Goal: Task Accomplishment & Management: Manage account settings

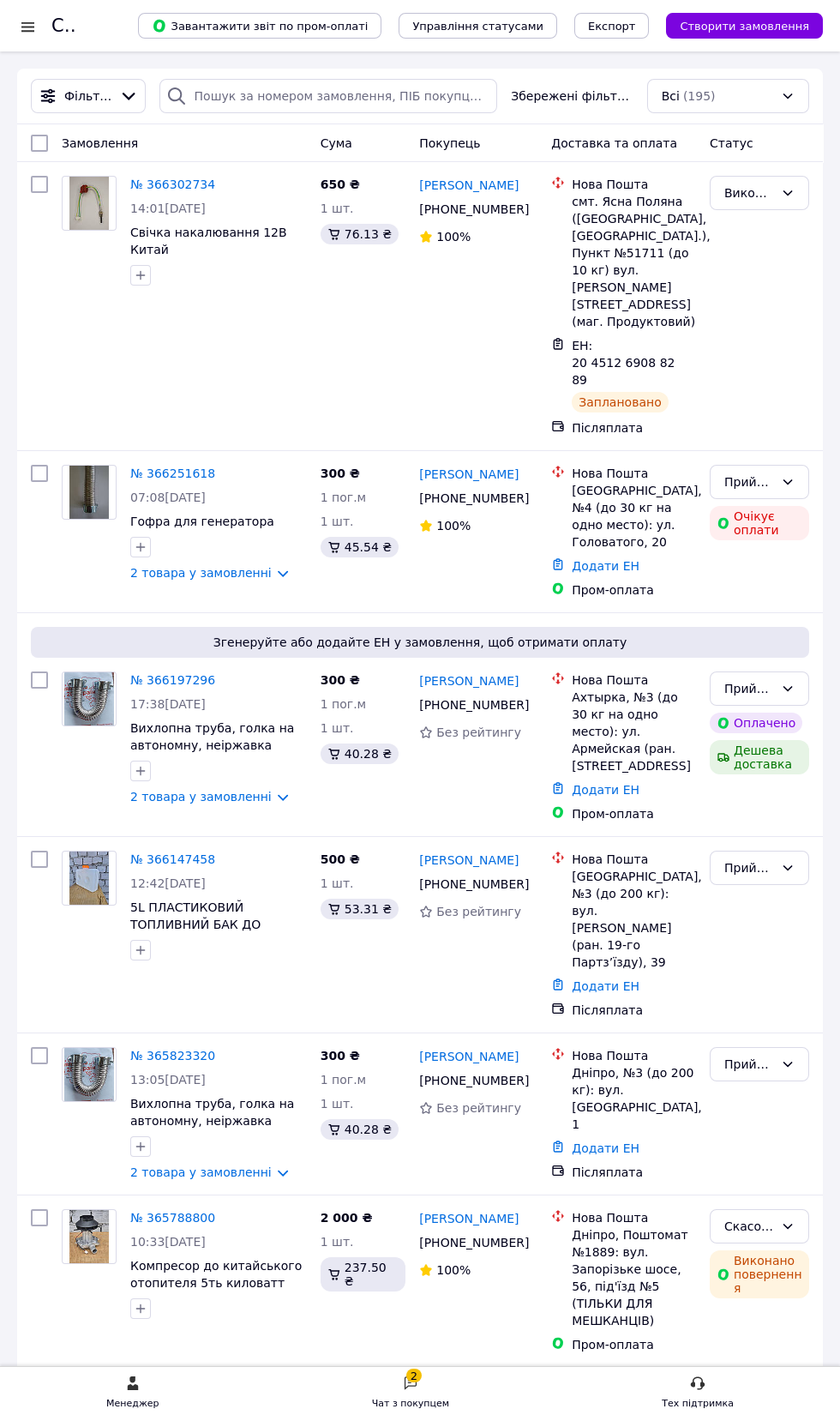
click at [408, 1408] on div "Чат з покупцем" at bounding box center [411, 1404] width 78 height 17
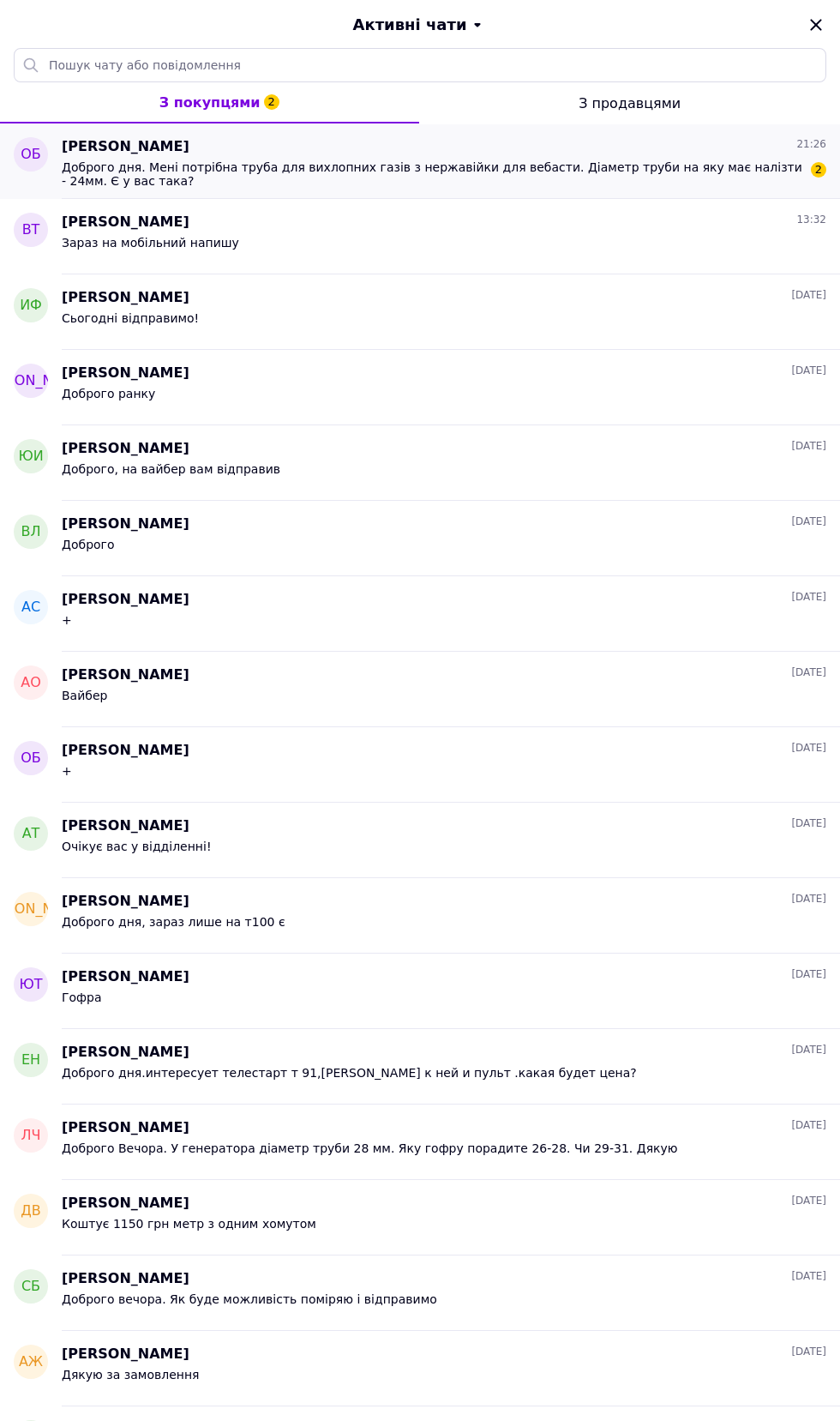
click at [255, 182] on span "Доброго дня. Мені потрібна труба для вихлопних газів з нержавійки для вебасти. …" at bounding box center [432, 174] width 741 height 28
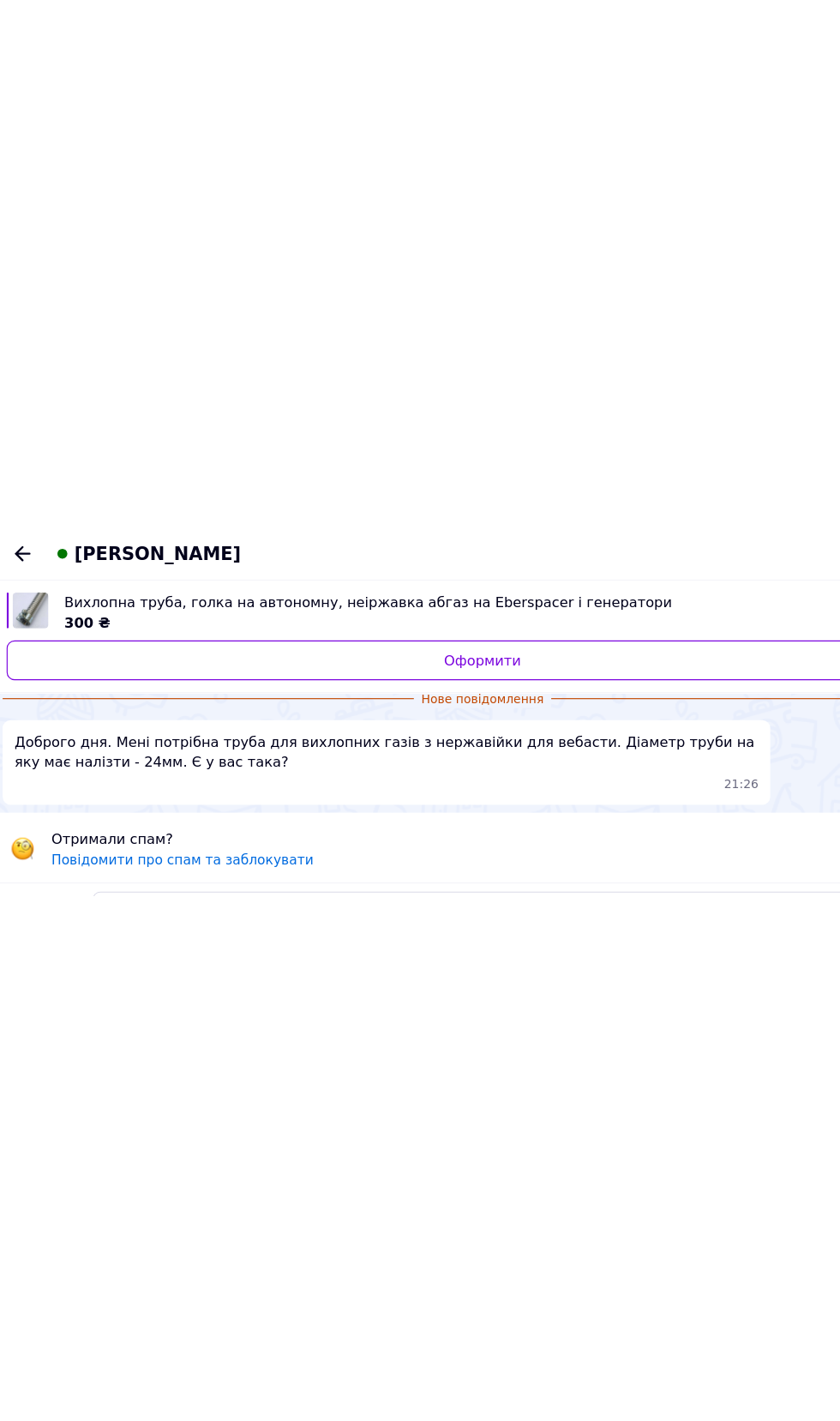
scroll to position [59, 0]
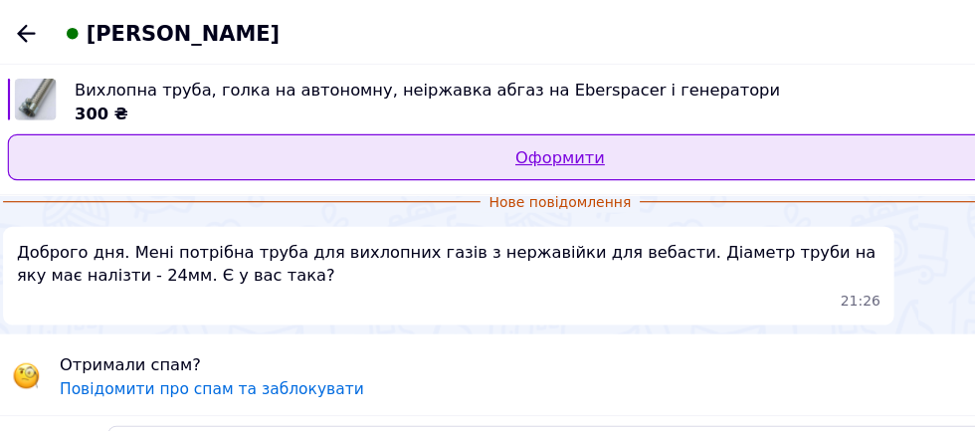
click at [699, 144] on link "Оформити" at bounding box center [487, 135] width 951 height 40
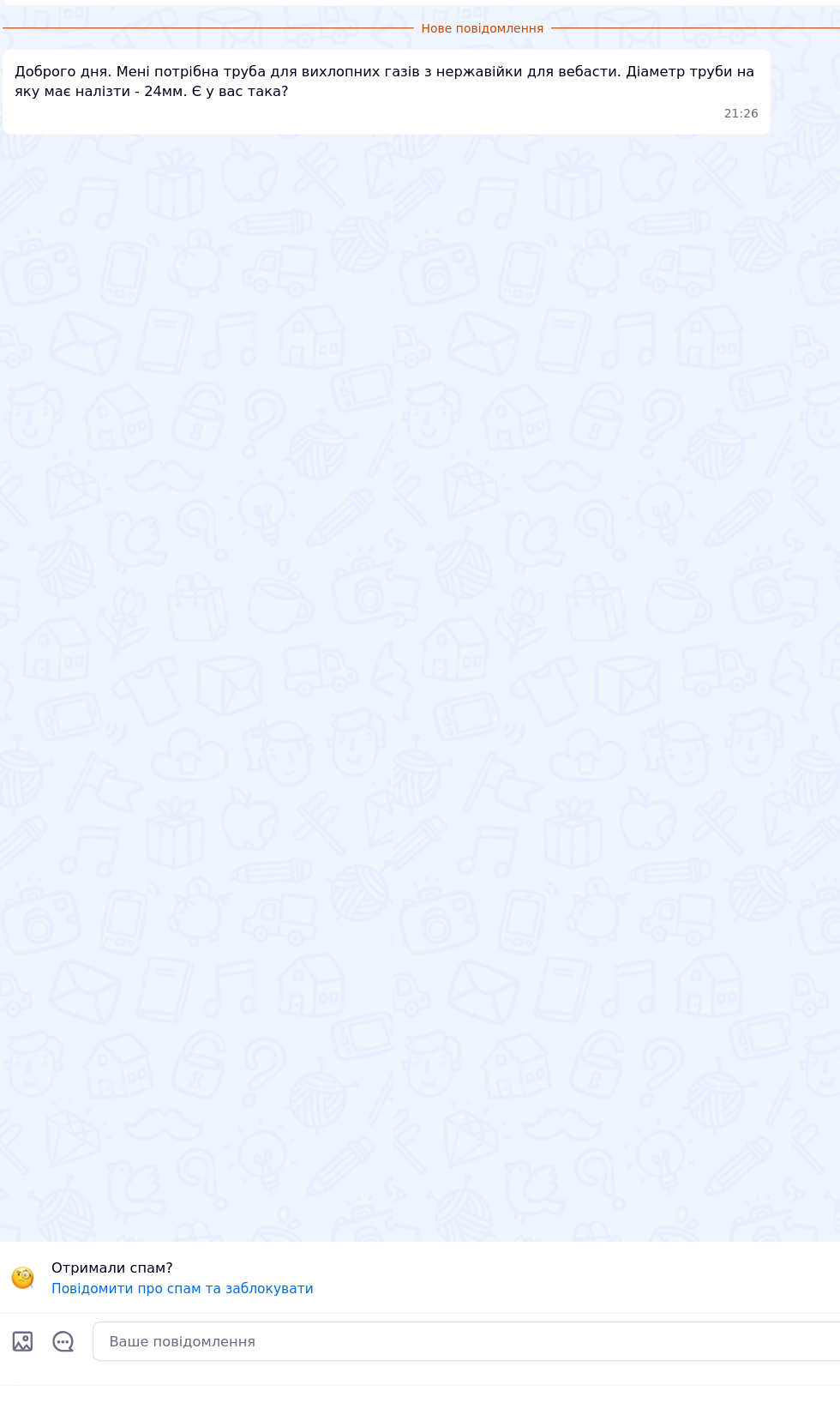
scroll to position [1346, 0]
click at [459, 1400] on textarea at bounding box center [439, 1383] width 708 height 34
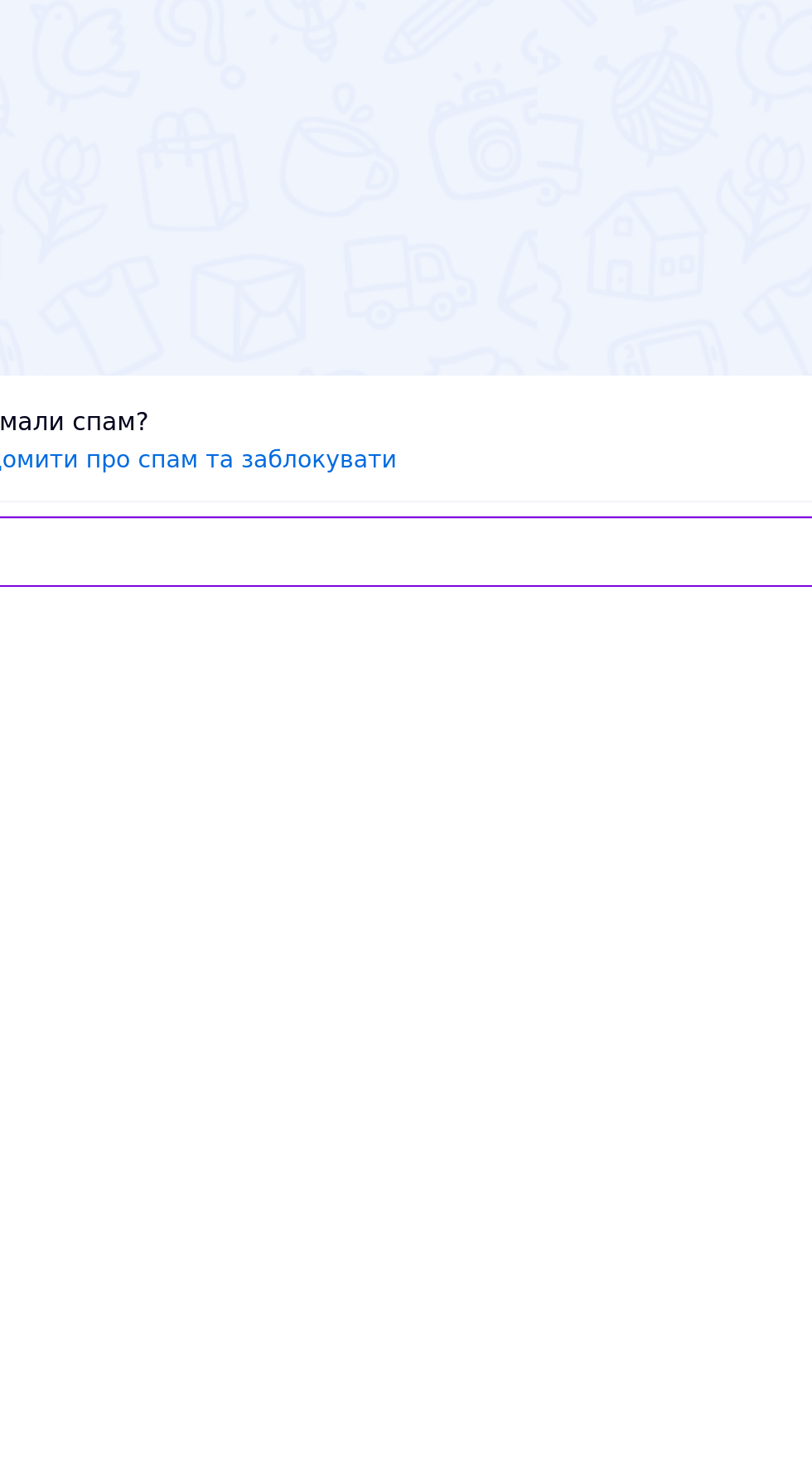
scroll to position [7, 0]
type textarea "Так є"
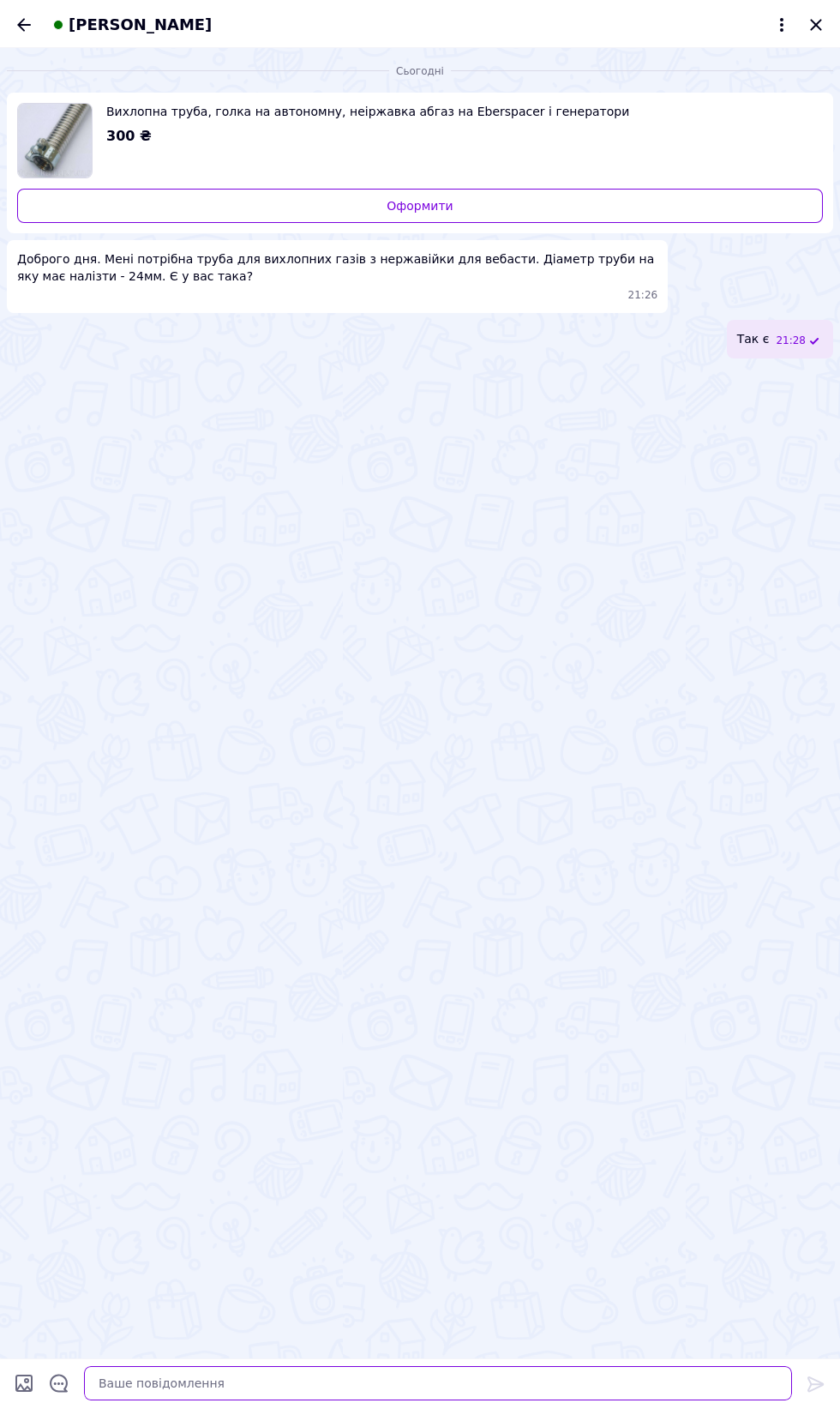
scroll to position [0, 0]
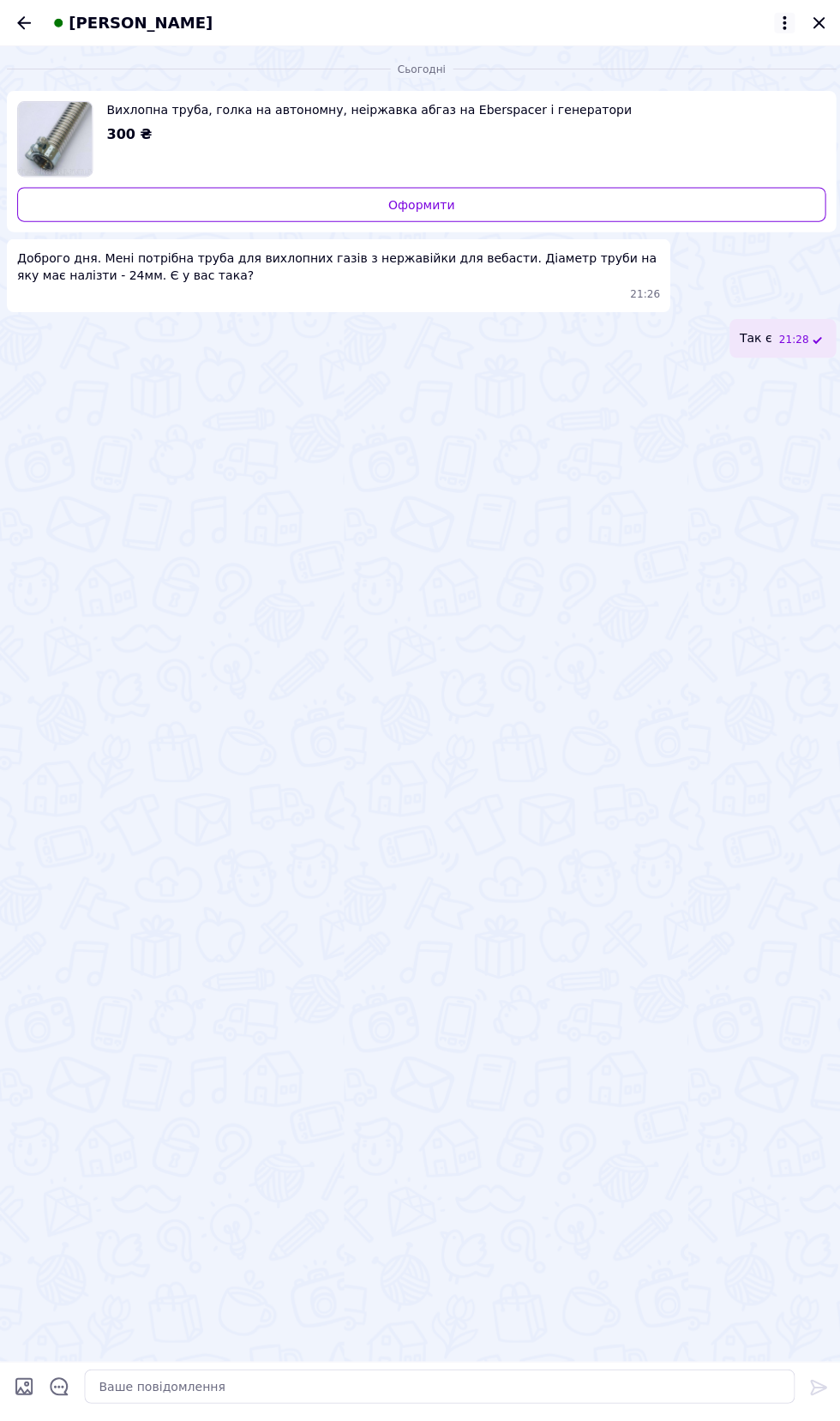
click at [782, 24] on icon at bounding box center [782, 25] width 3 height 14
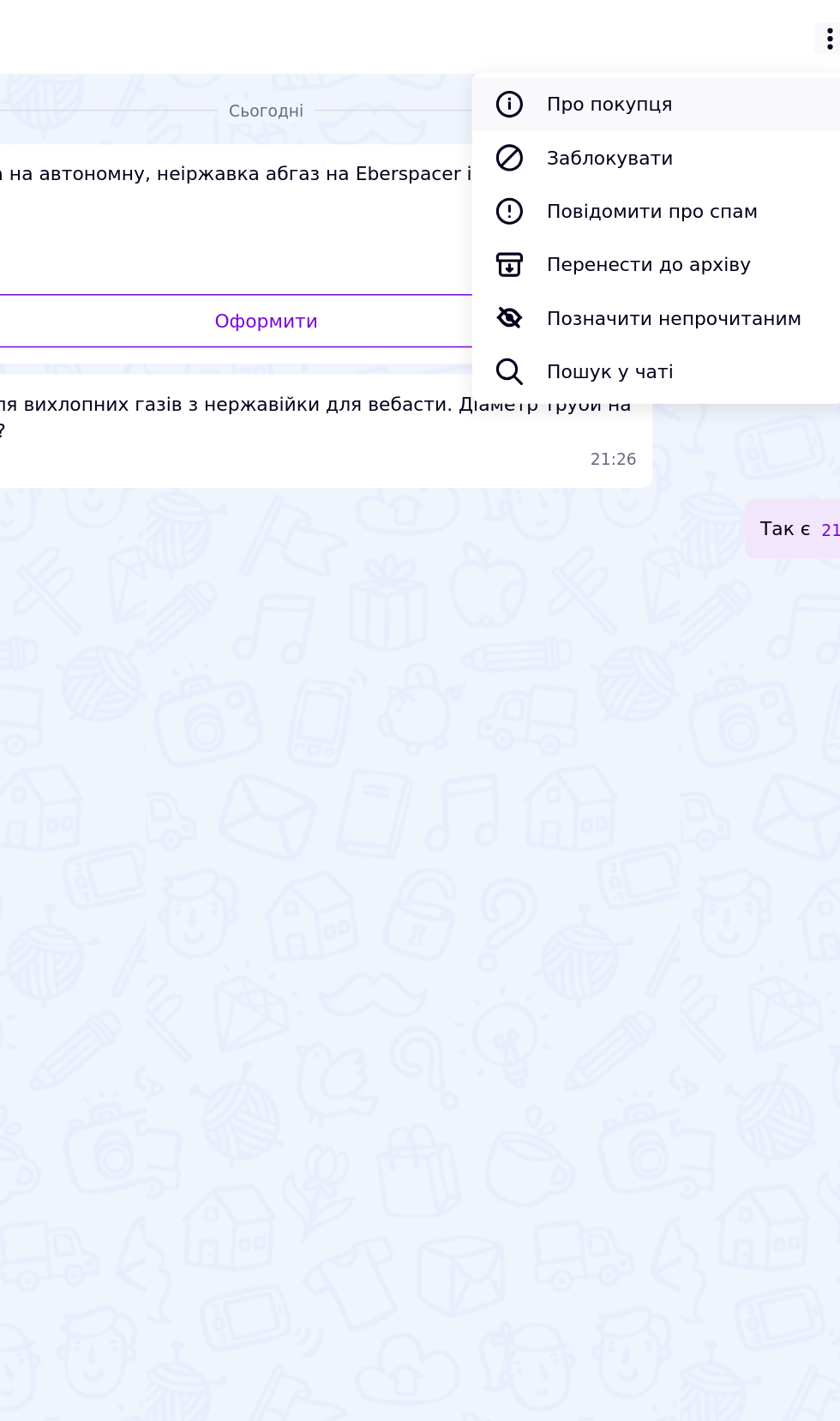
click at [611, 65] on button "Про покупця" at bounding box center [672, 67] width 240 height 34
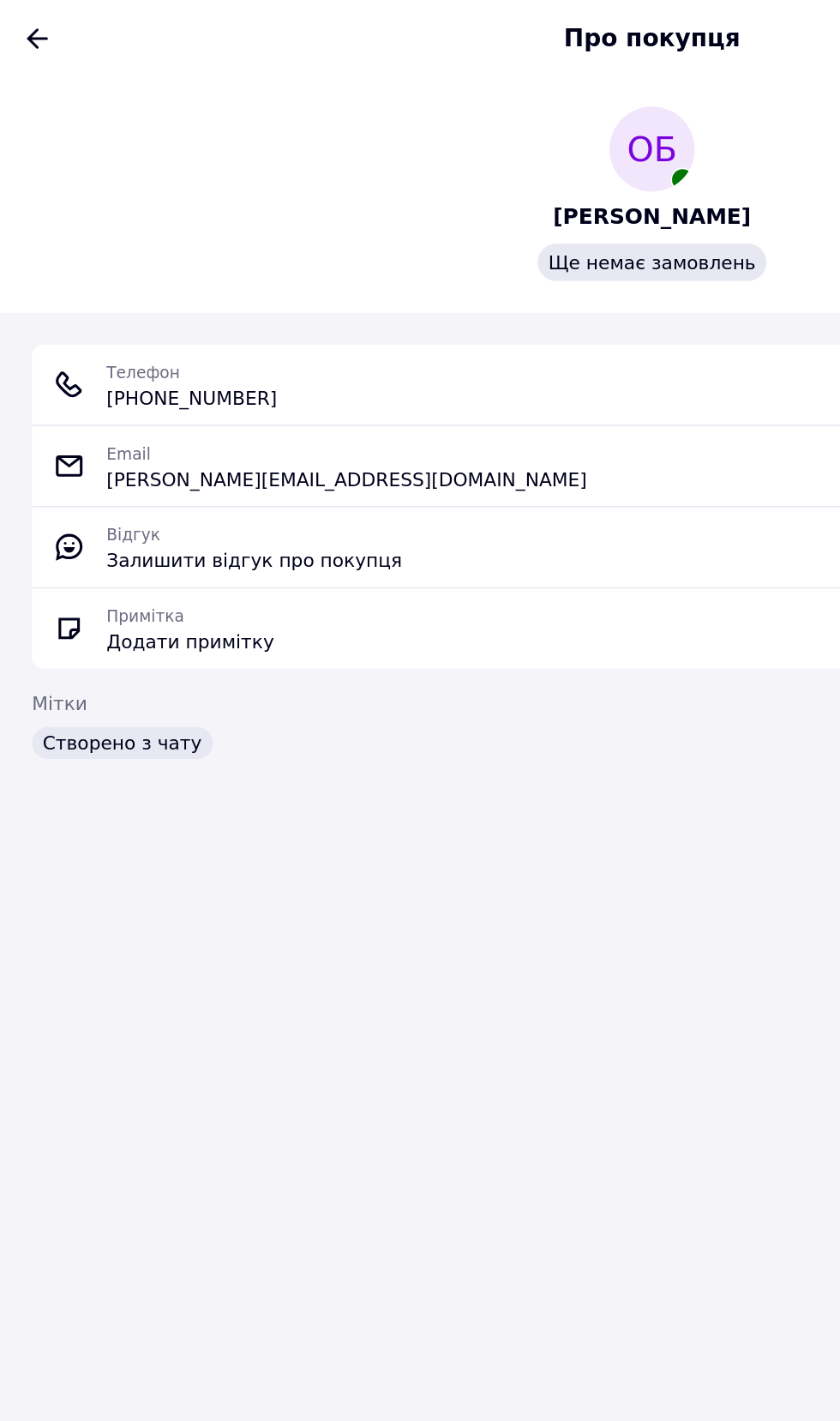
scroll to position [4, 0]
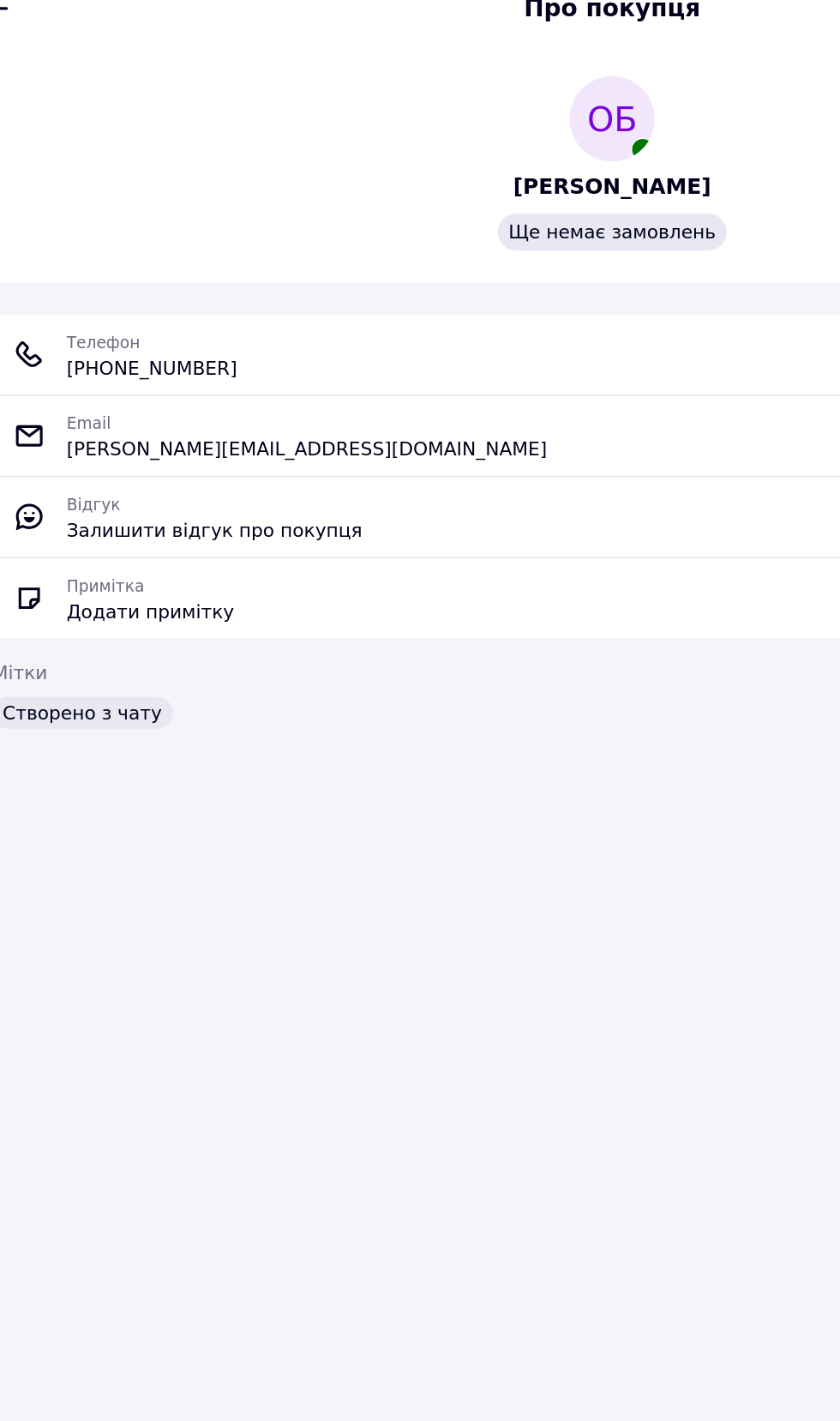
copy span "+380 (97) 581-44-41"
click at [362, 198] on div "ОБ Олег Батіг Ще немає замовлень" at bounding box center [420, 125] width 840 height 153
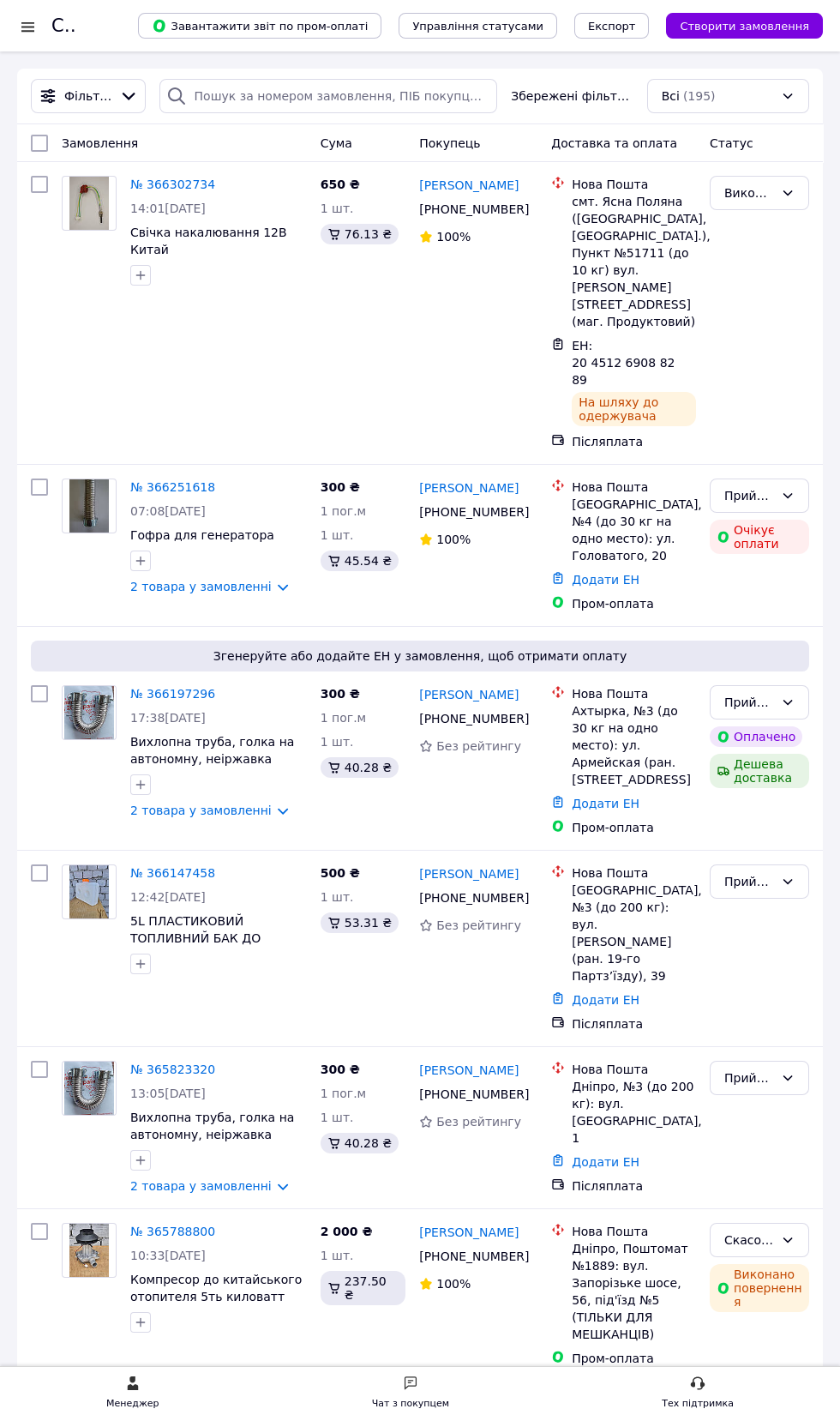
click at [421, 1401] on div "Чат з покупцем" at bounding box center [411, 1404] width 78 height 17
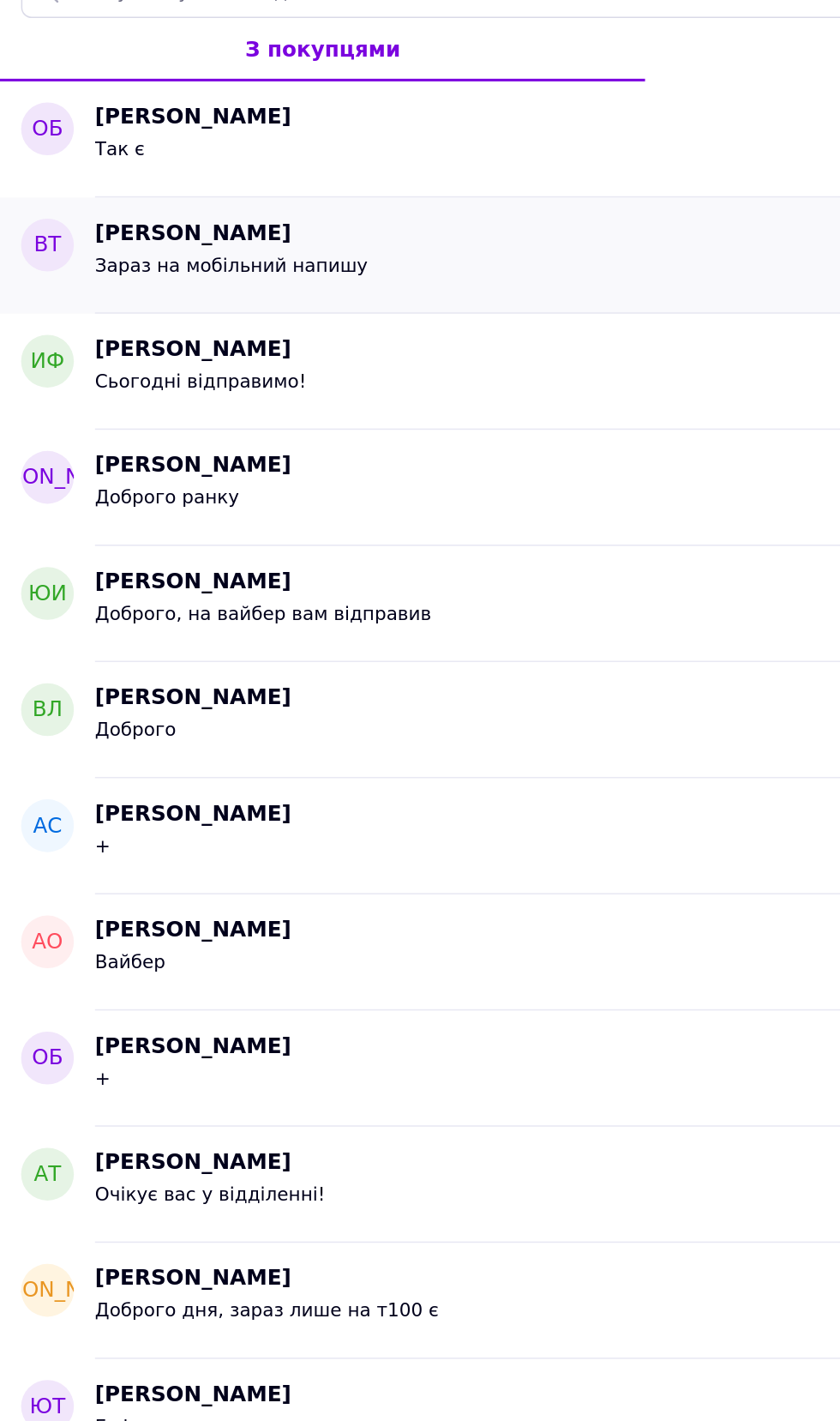
click at [134, 240] on span "Зараз на мобільний напишу" at bounding box center [151, 243] width 177 height 14
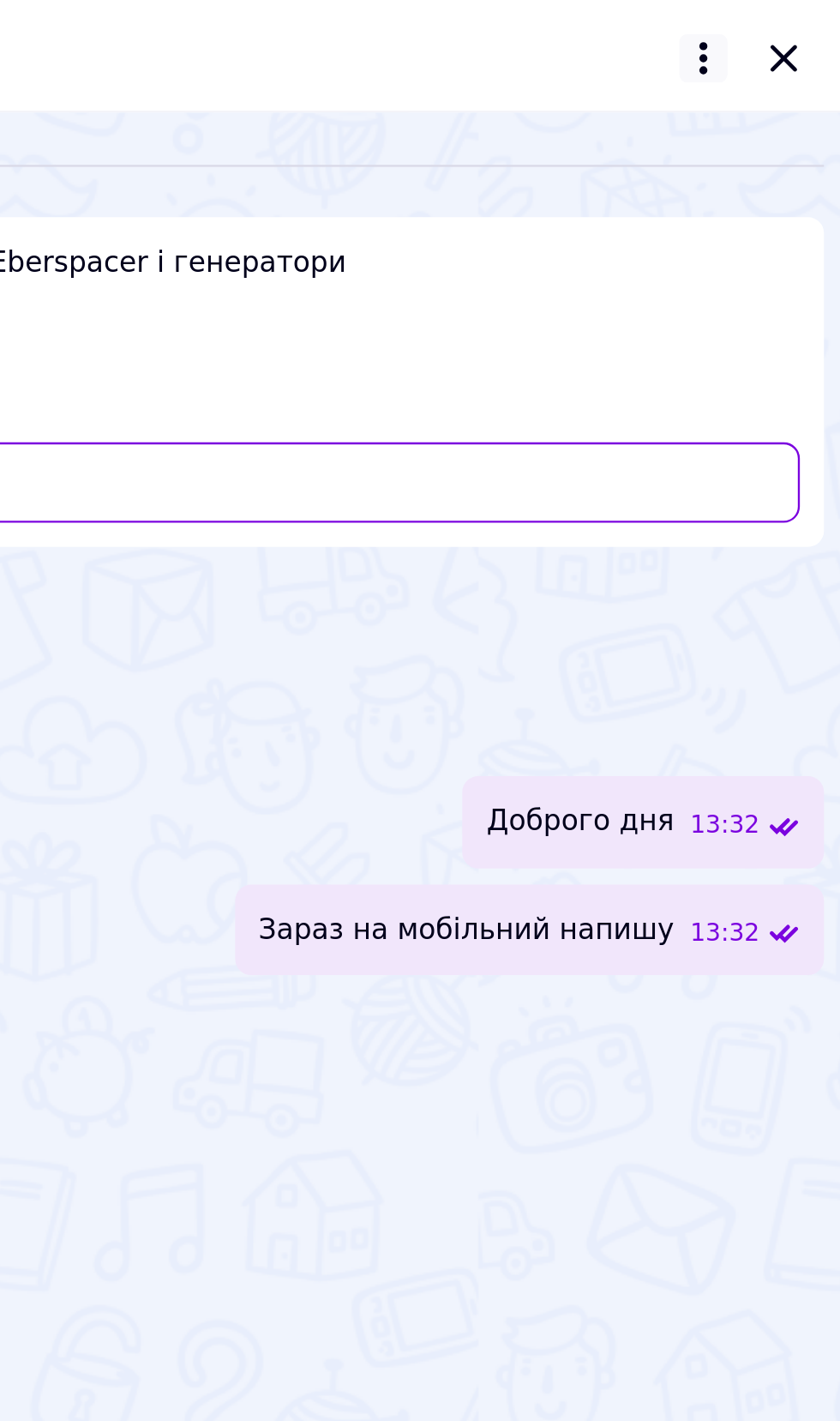
click at [779, 31] on icon at bounding box center [782, 25] width 21 height 21
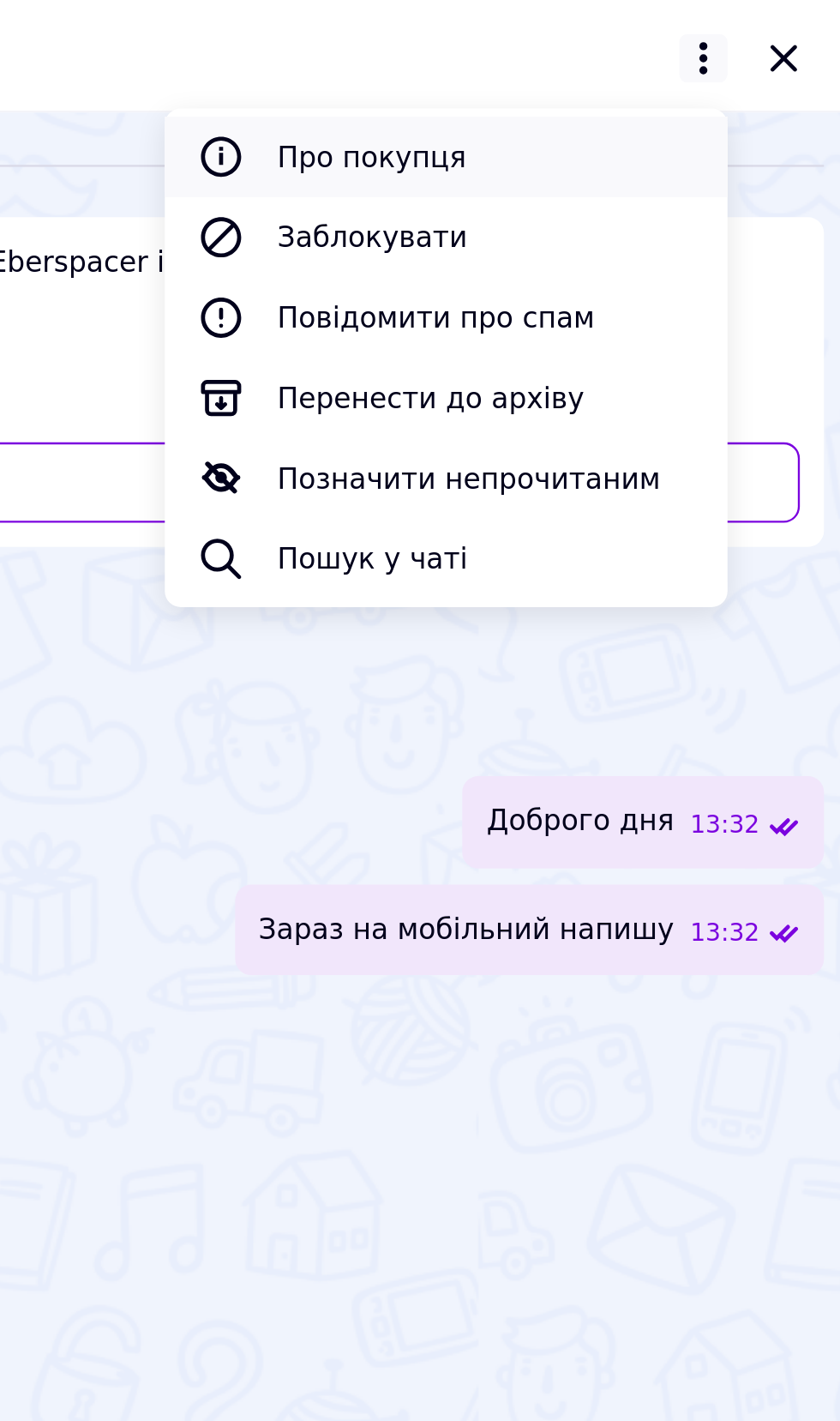
click at [607, 62] on button "Про покупця" at bounding box center [672, 67] width 240 height 34
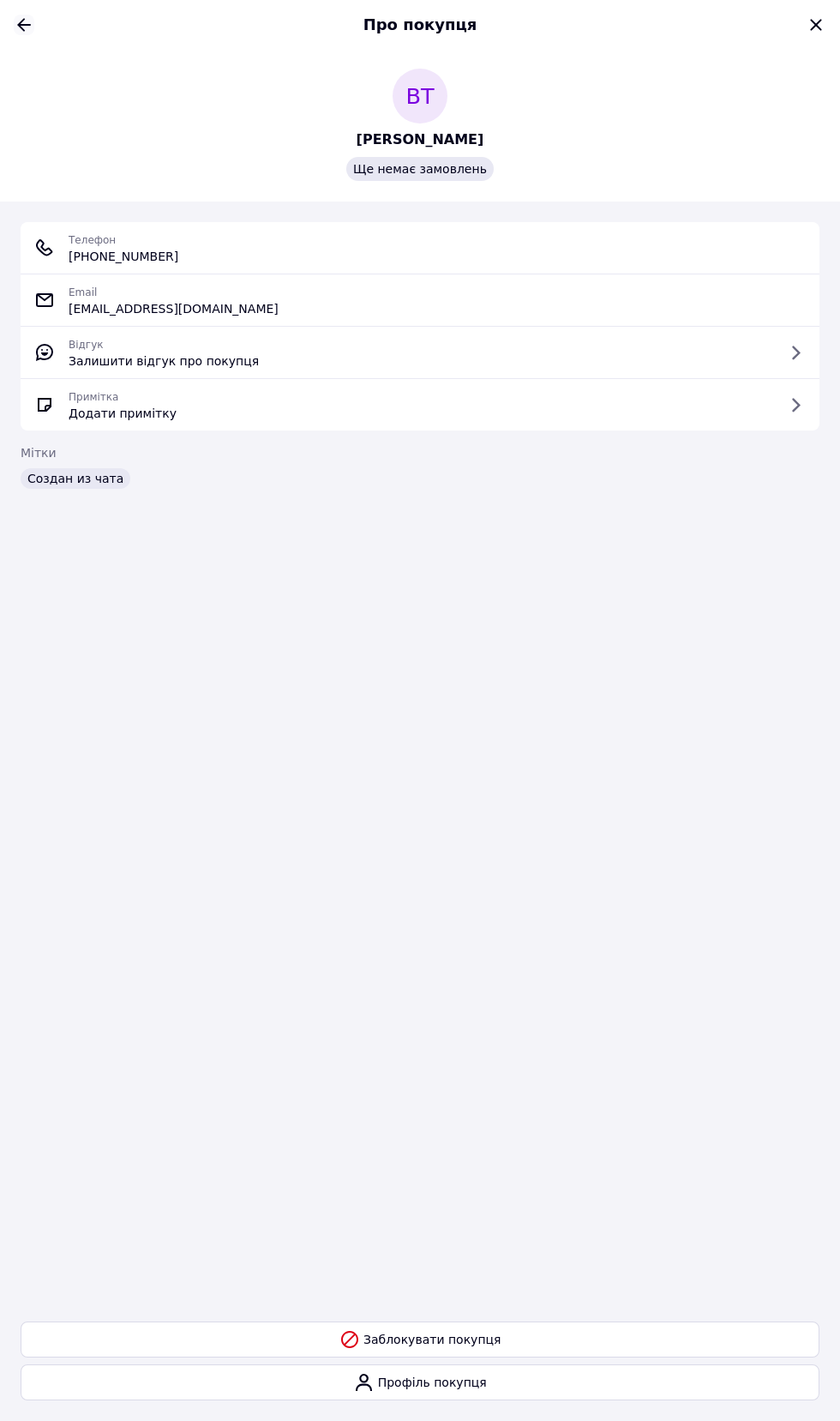
click at [28, 27] on icon "Назад" at bounding box center [24, 25] width 21 height 21
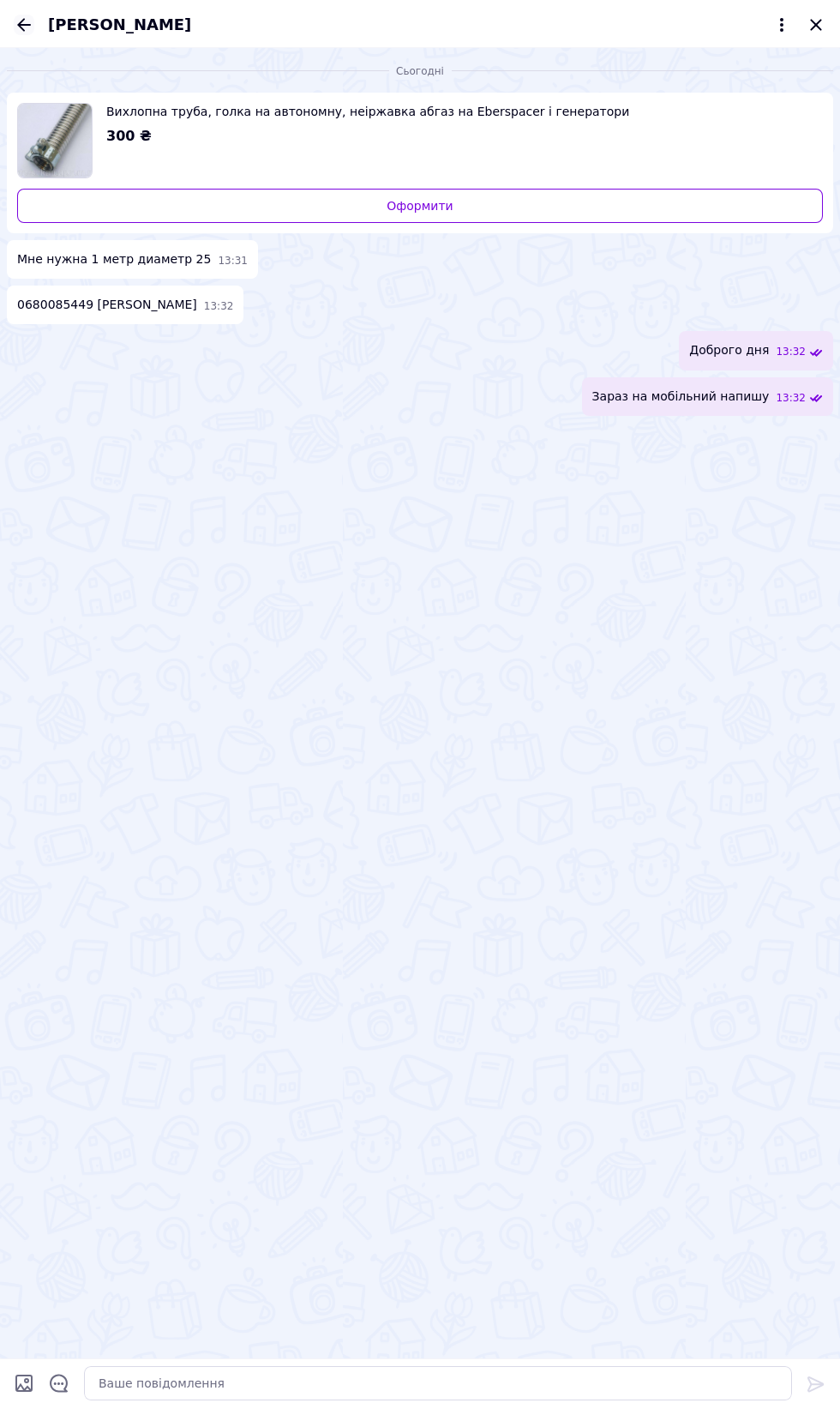
click at [24, 24] on icon "Назад" at bounding box center [24, 24] width 14 height 13
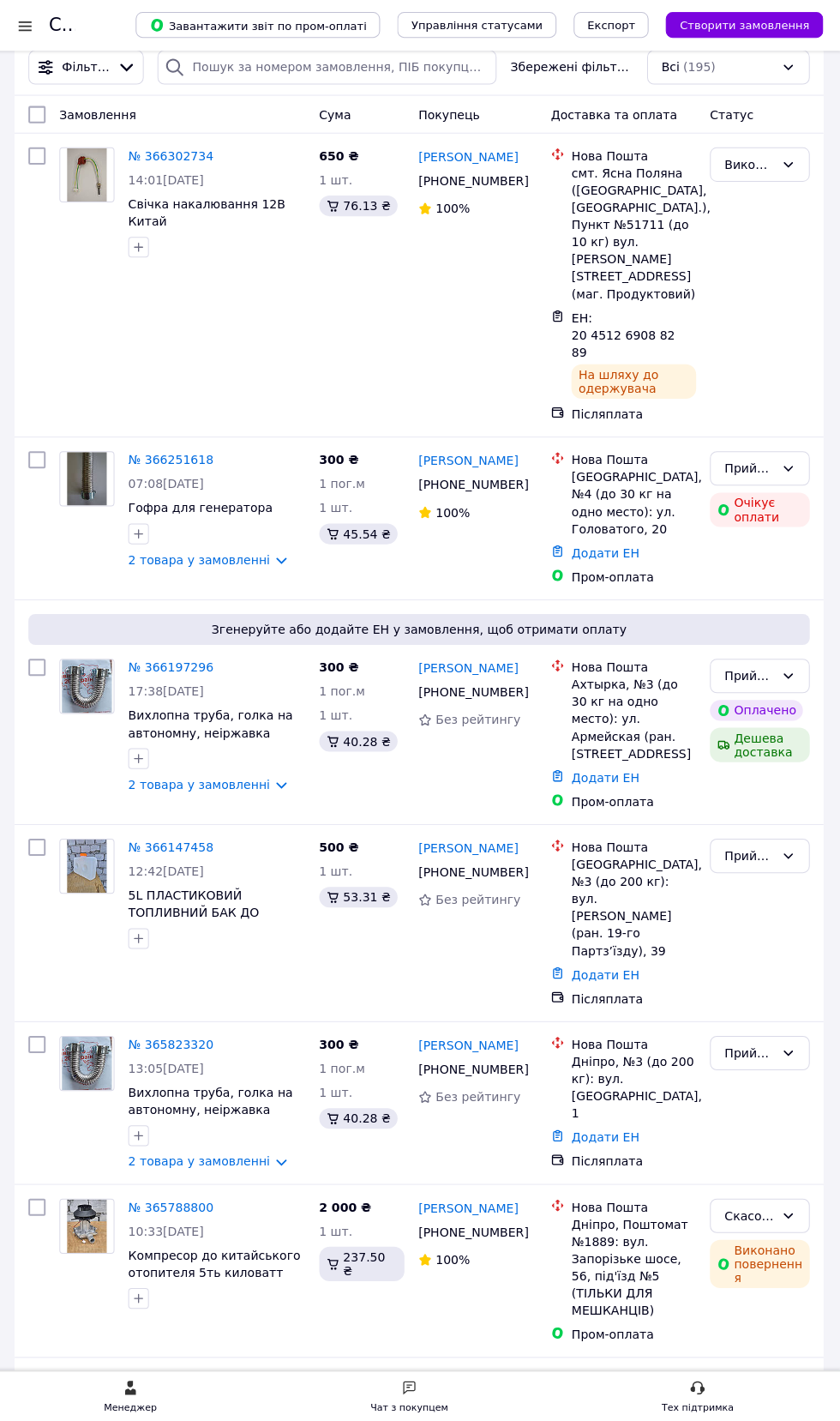
scroll to position [26, 0]
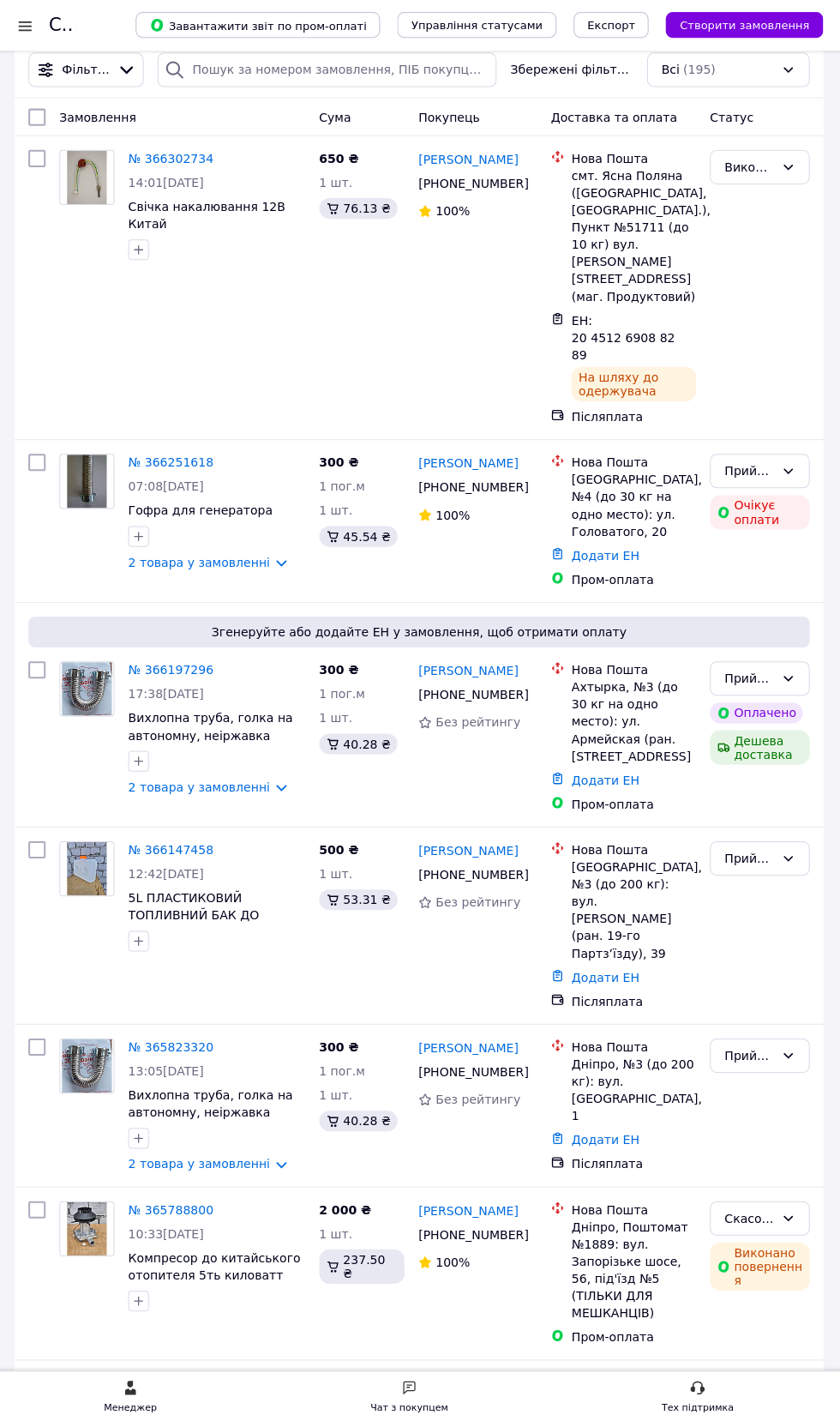
click at [429, 1412] on div "Чат з покупцем" at bounding box center [411, 1404] width 78 height 17
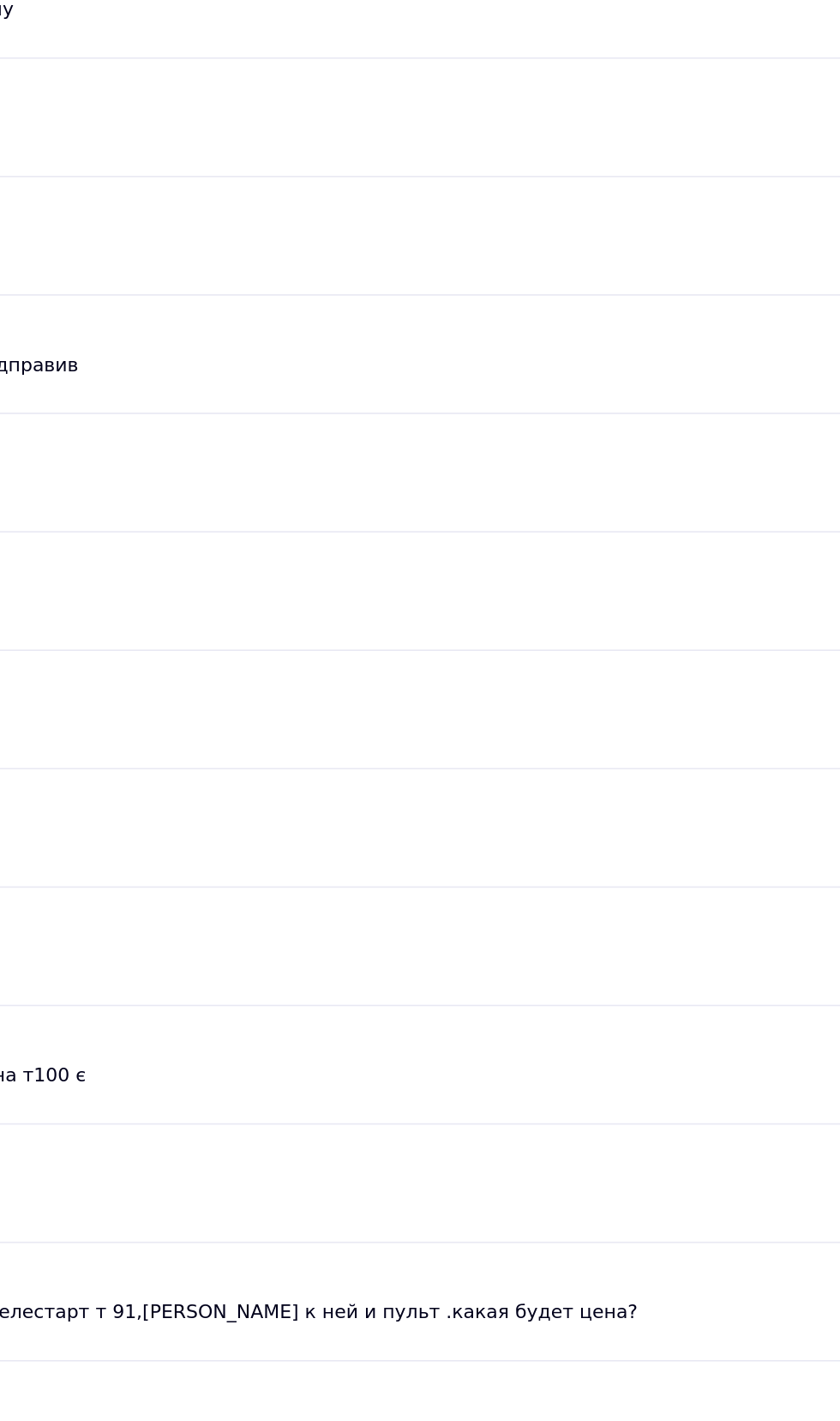
scroll to position [0, 0]
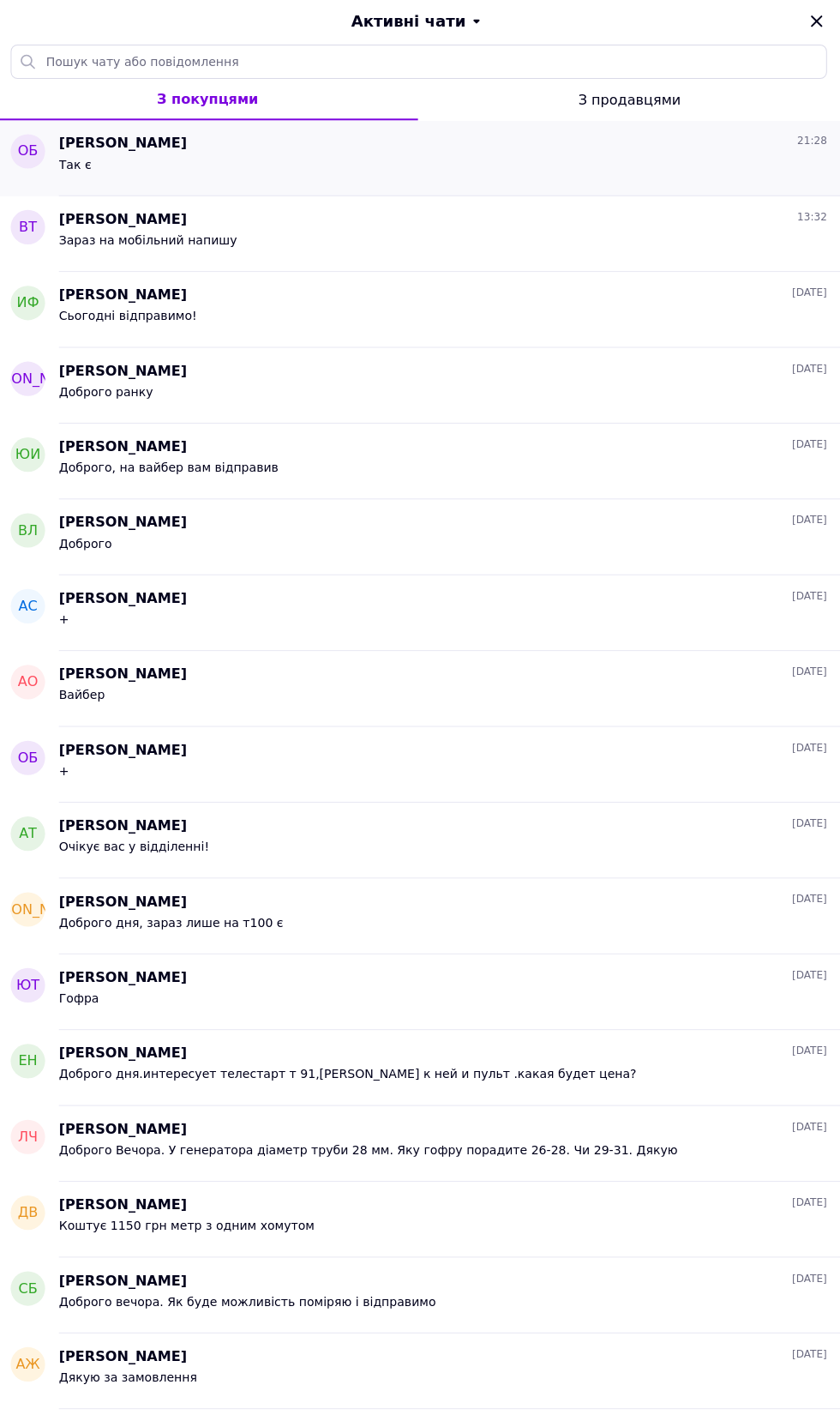
click at [127, 176] on div "Так є" at bounding box center [445, 171] width 765 height 28
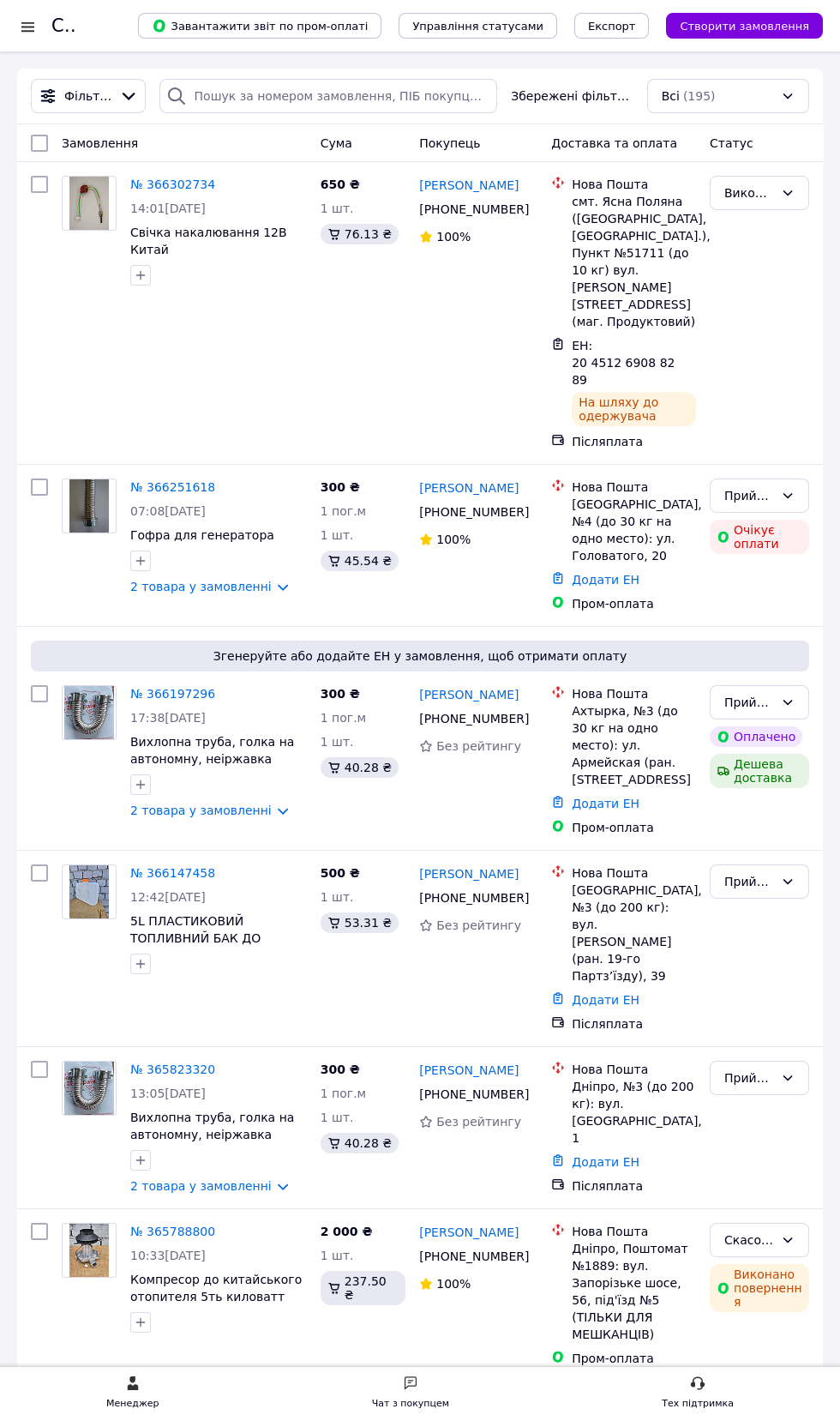
click at [436, 1412] on div "Чат з покупцем" at bounding box center [411, 1404] width 78 height 17
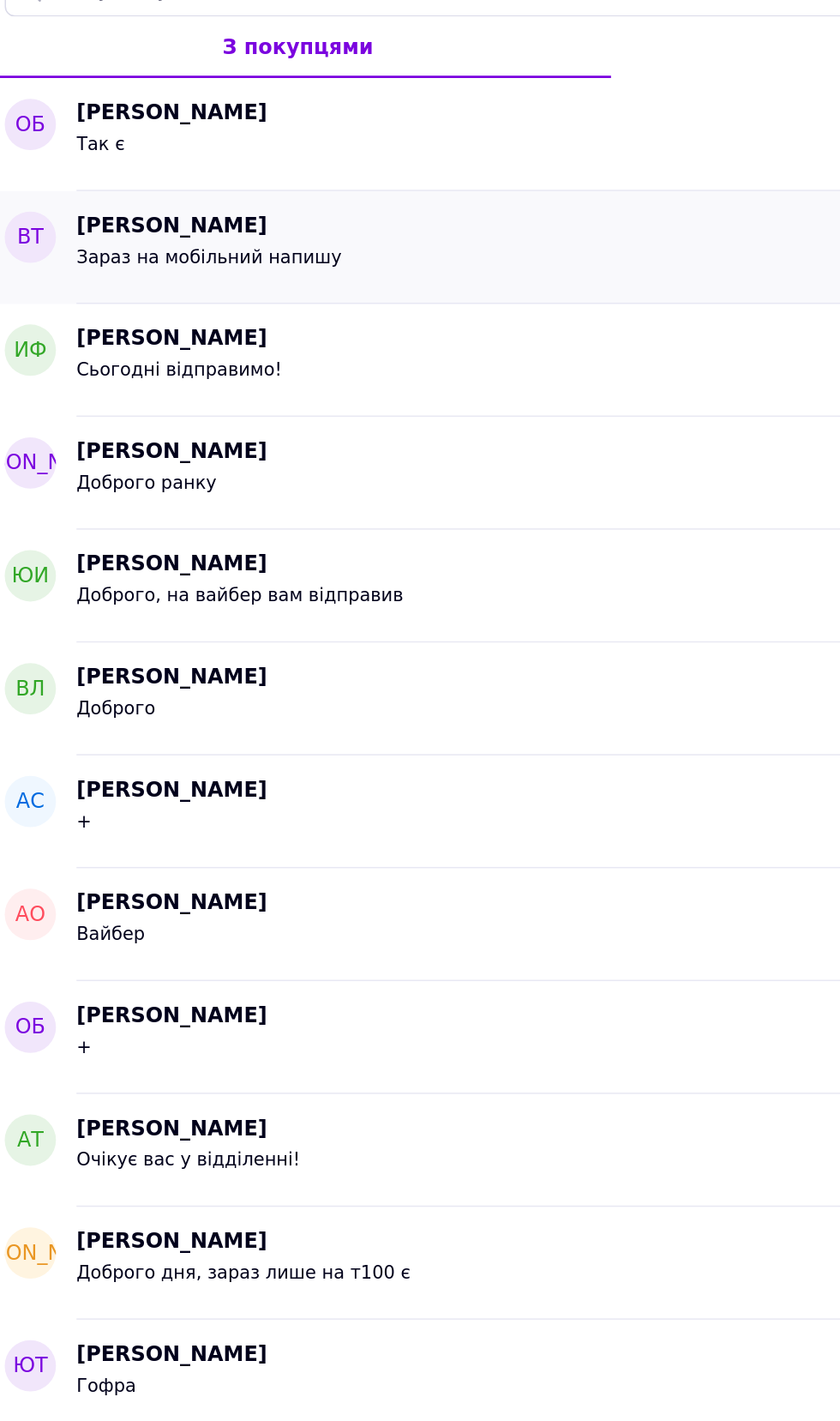
click at [145, 227] on span "Виктория Ткачова" at bounding box center [126, 222] width 128 height 20
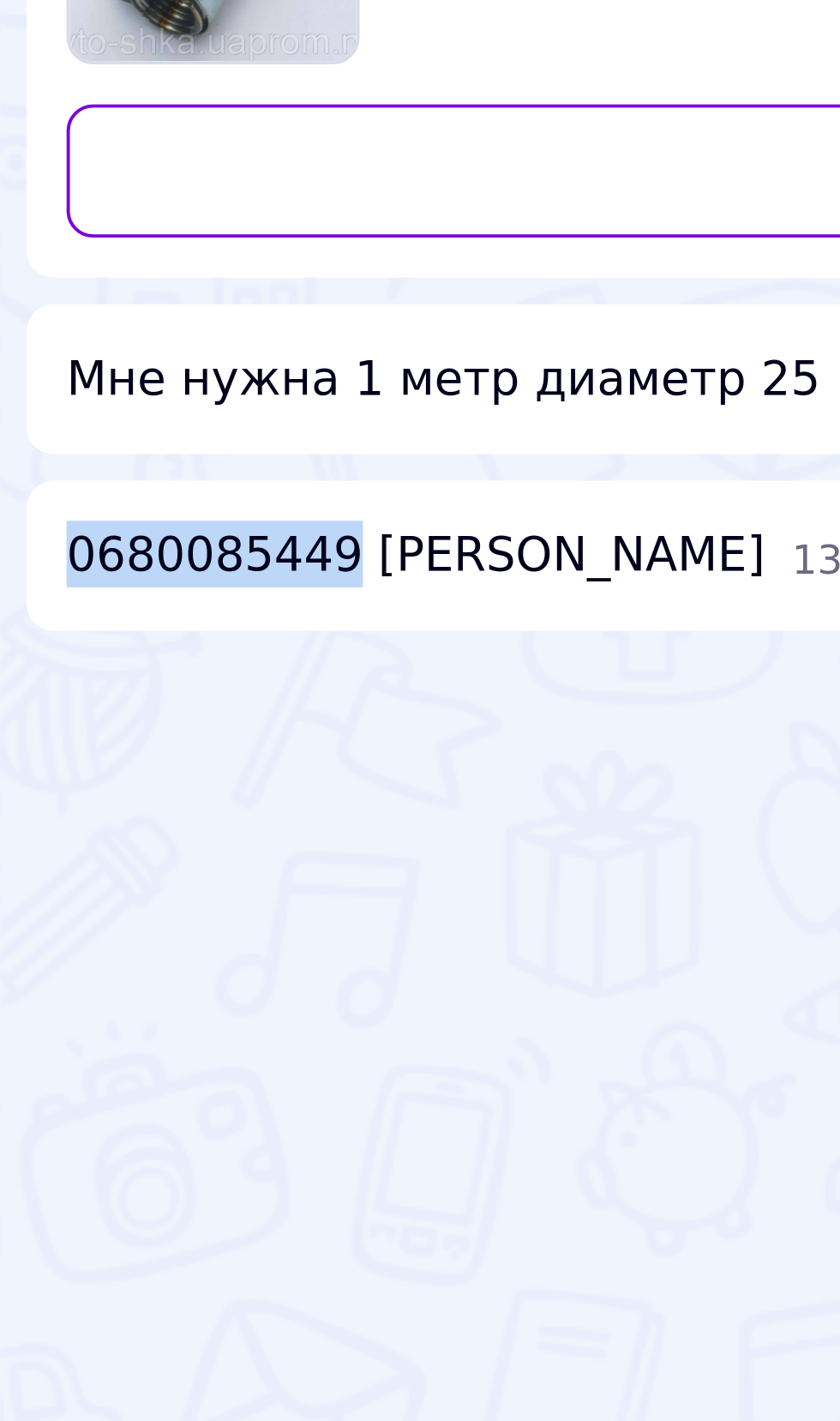
copy span "0680085449"
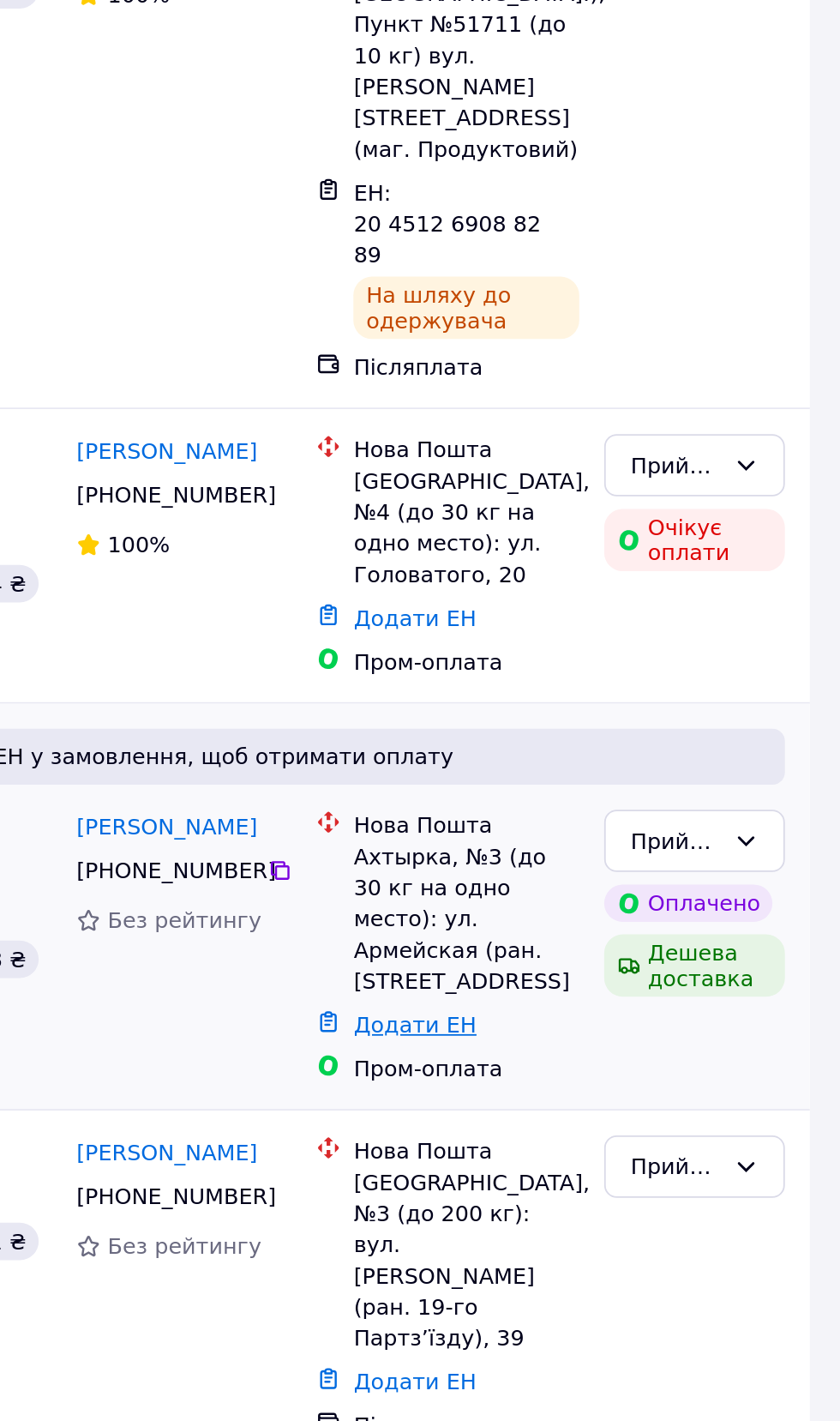
click at [625, 797] on link "Додати ЕН" at bounding box center [606, 804] width 68 height 14
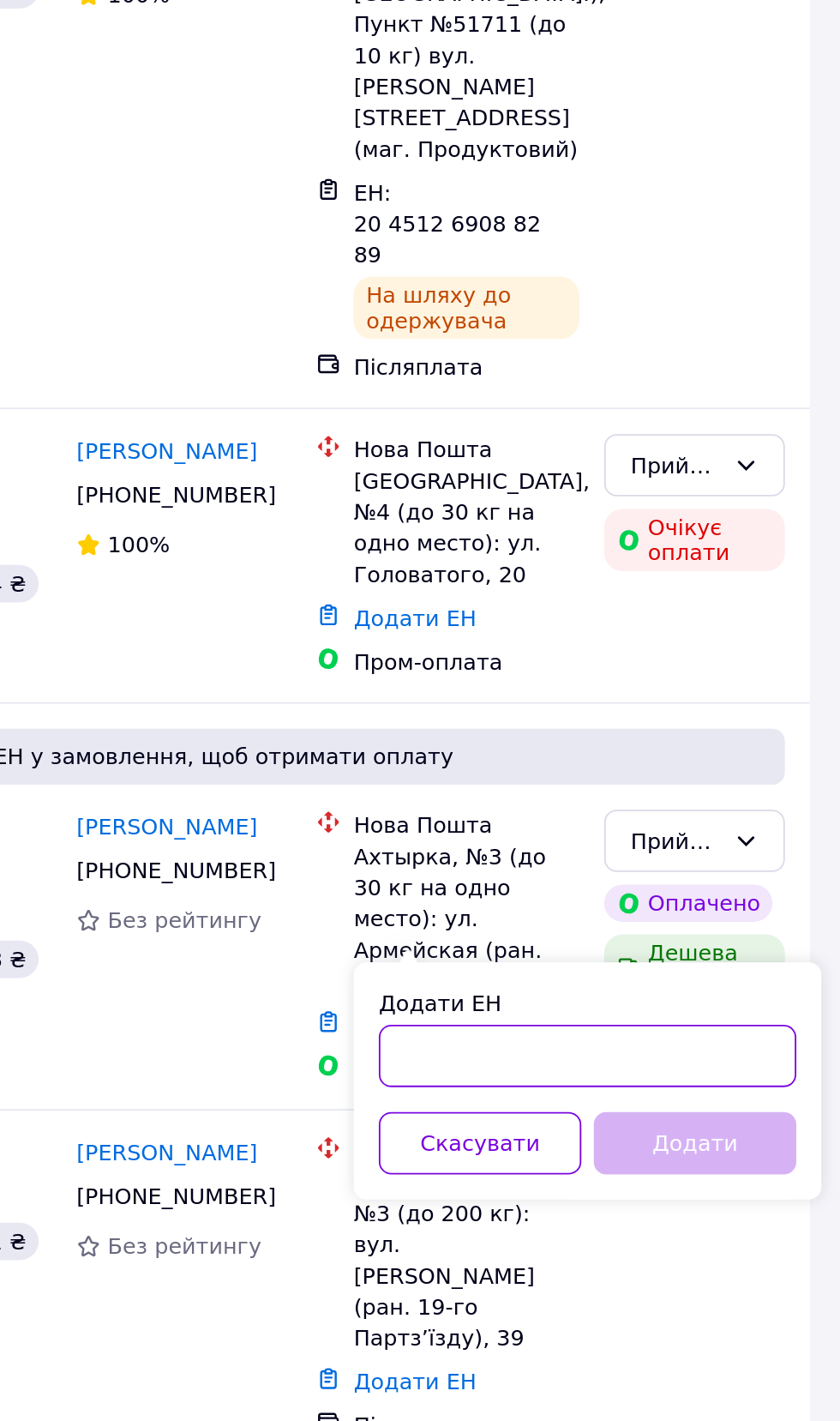
click at [706, 822] on input "Додати ЕН" at bounding box center [700, 821] width 230 height 34
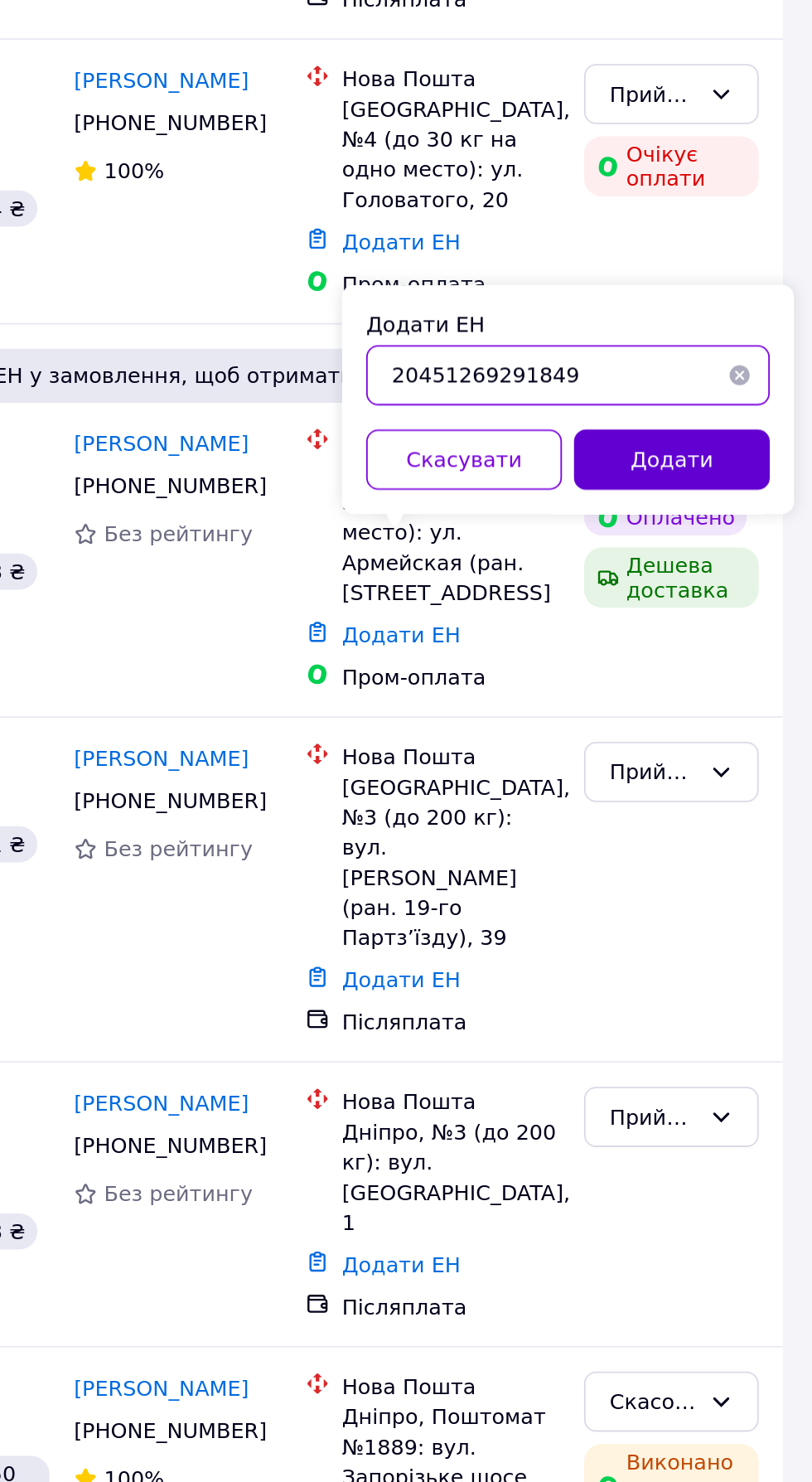
type input "20451269291849"
click at [726, 674] on button "Додати" at bounding box center [734, 681] width 107 height 33
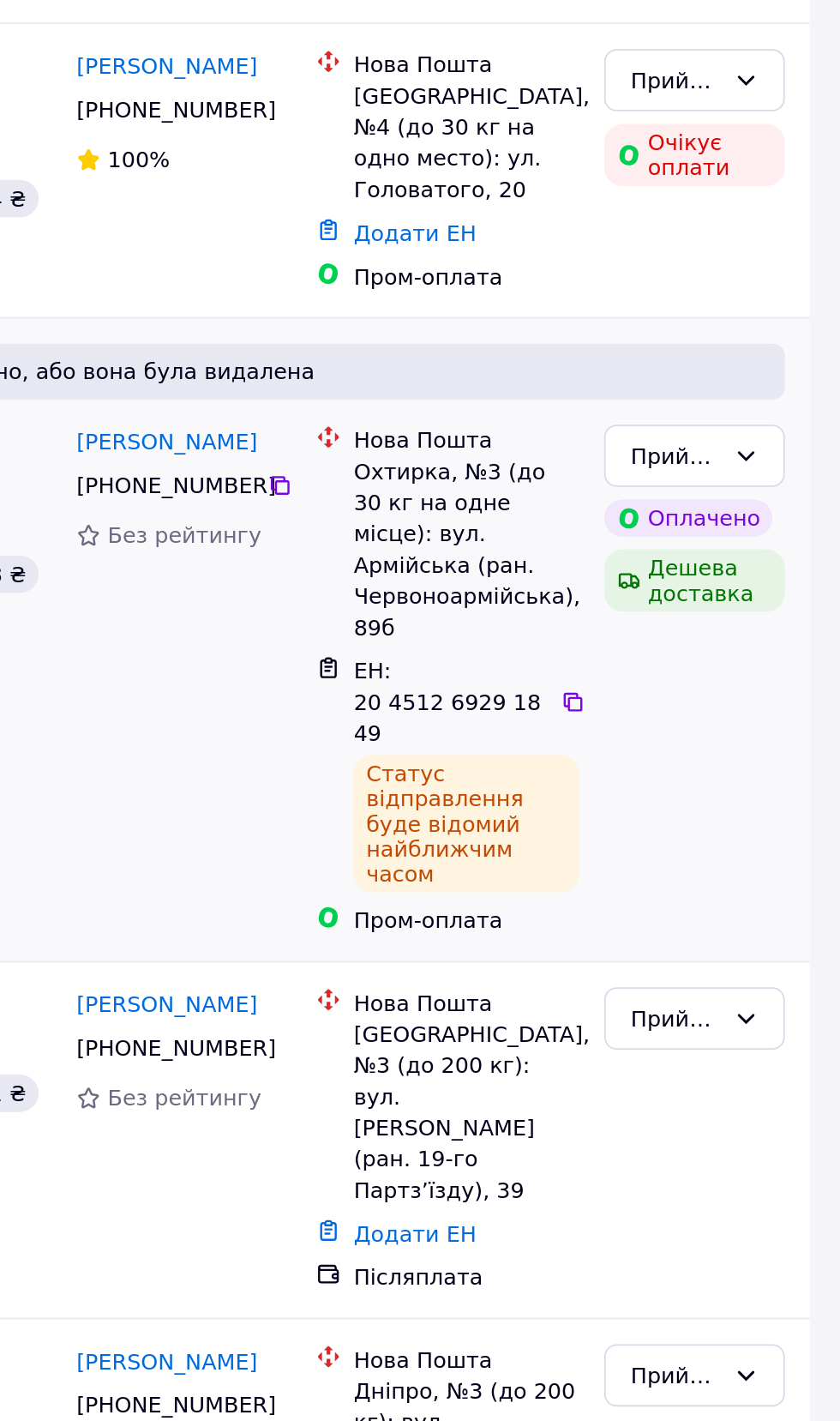
click at [751, 754] on div "Дешева доставка" at bounding box center [759, 771] width 99 height 34
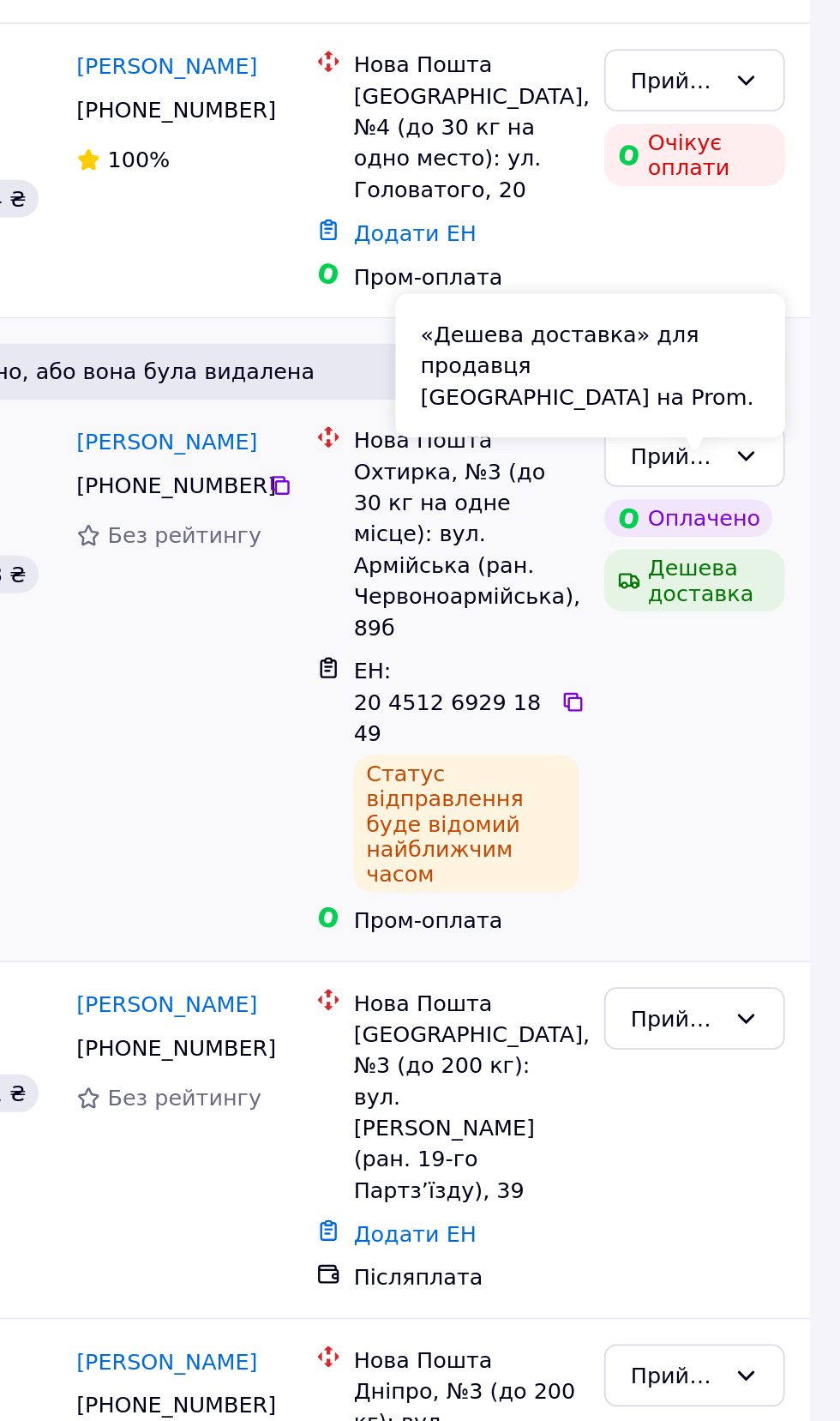
click at [768, 813] on div "Прийнято Оплачено Дешева доставка" at bounding box center [759, 826] width 113 height 295
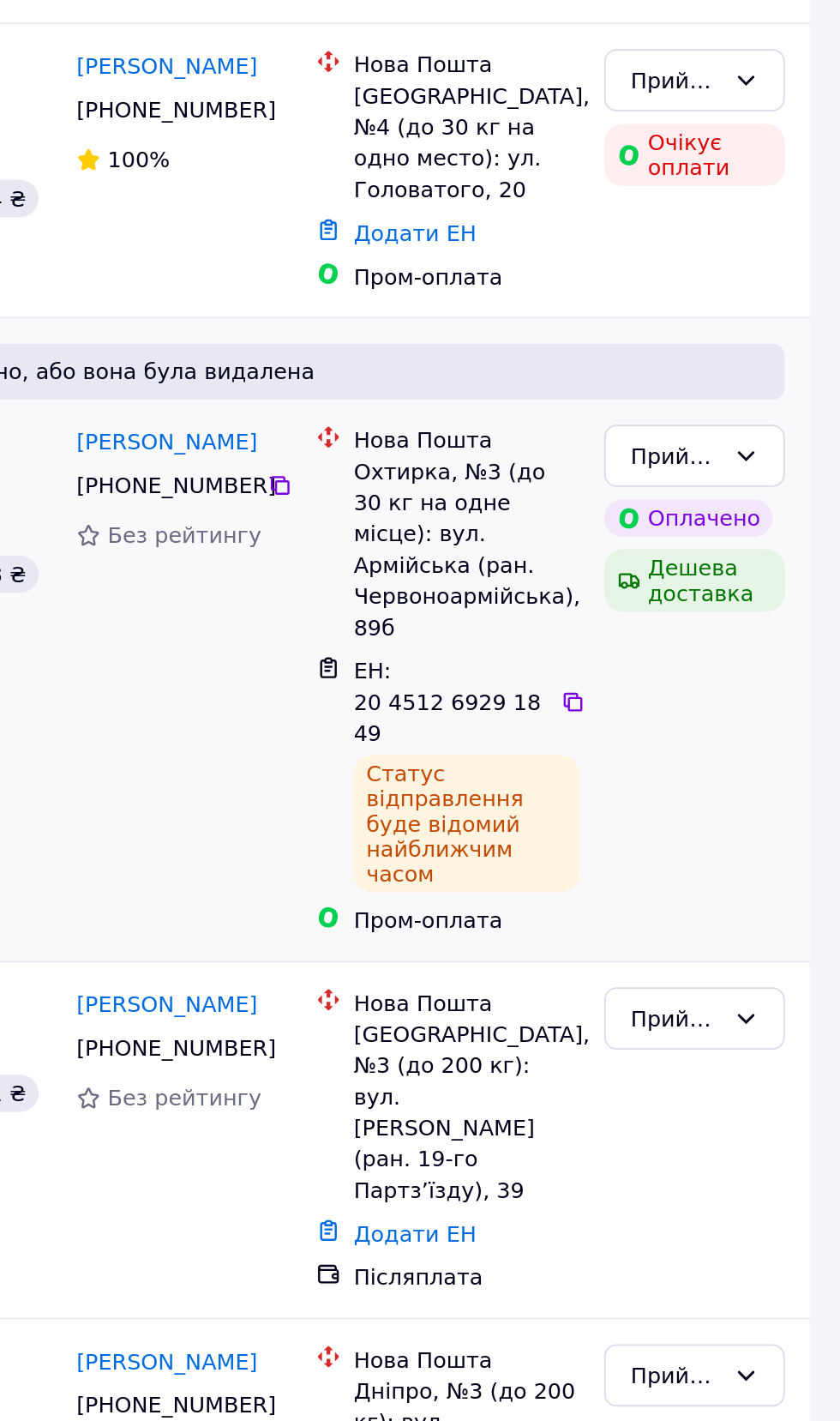
click at [759, 827] on div "Прийнято Оплачено Дешева доставка" at bounding box center [759, 826] width 113 height 295
click at [766, 754] on div "Дешева доставка" at bounding box center [759, 771] width 99 height 34
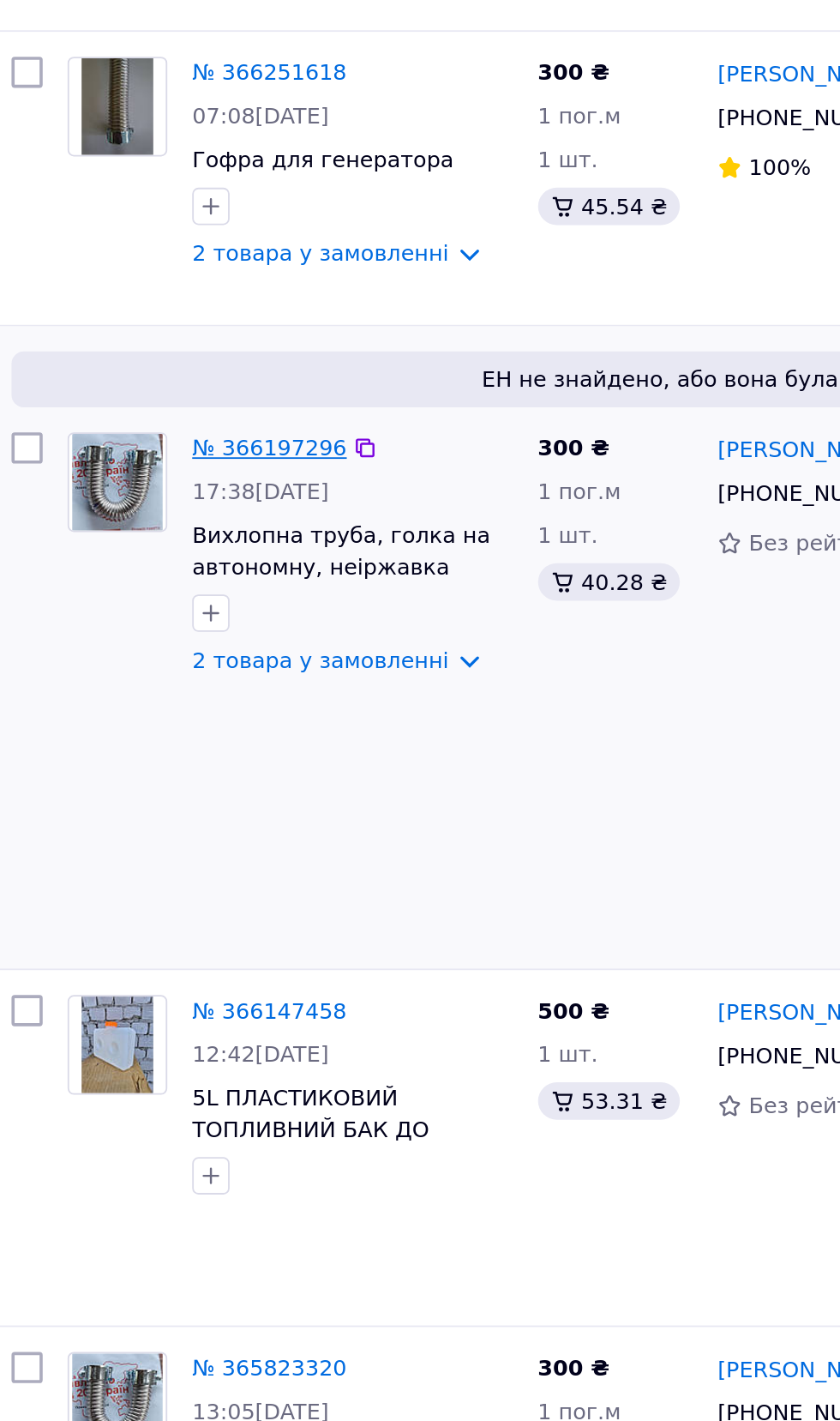
click at [176, 687] on link "№ 366197296" at bounding box center [172, 694] width 85 height 14
